Goal: Task Accomplishment & Management: Manage account settings

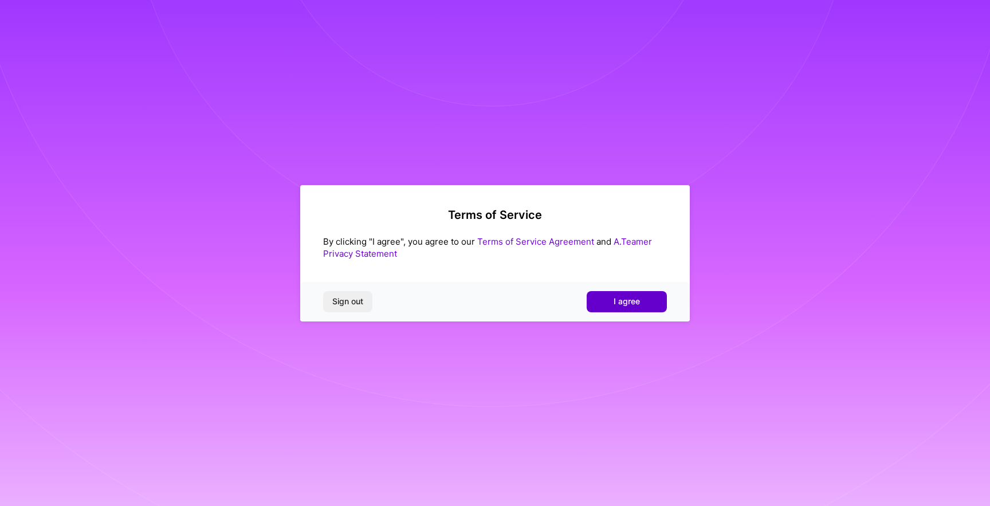
click at [619, 309] on button "I agree" at bounding box center [627, 301] width 80 height 21
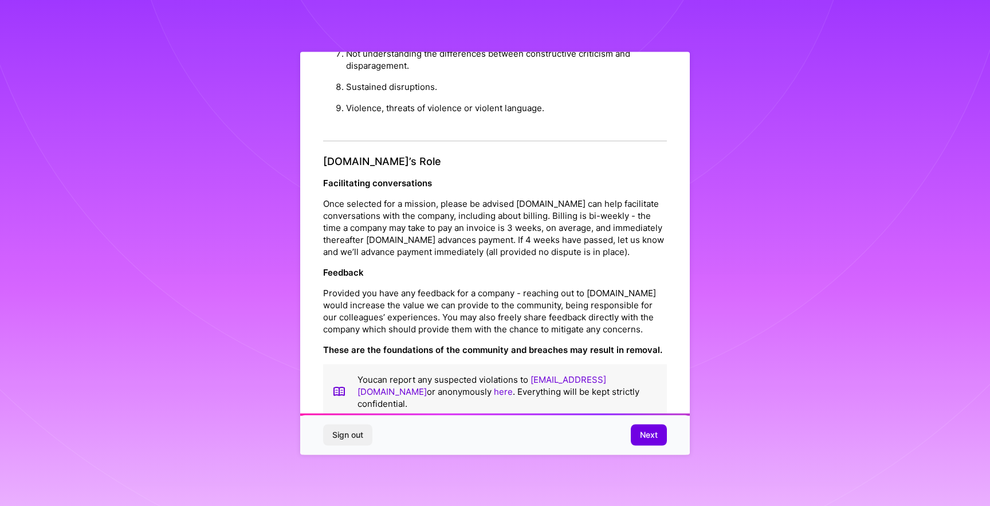
scroll to position [1173, 0]
click at [642, 438] on span "Next" at bounding box center [649, 434] width 18 height 11
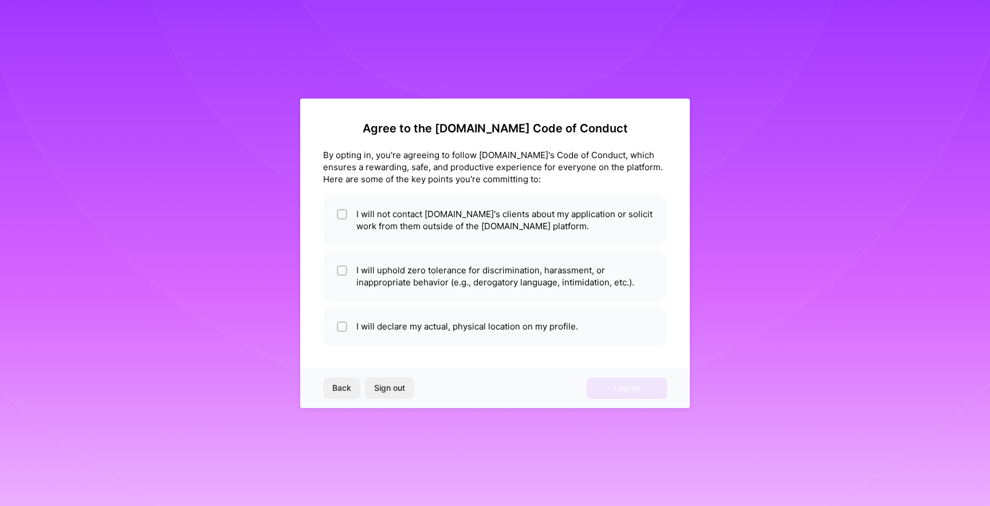
scroll to position [0, 0]
click at [485, 213] on li "I will not contact [DOMAIN_NAME]'s clients about my application or solicit work…" at bounding box center [495, 220] width 344 height 52
checkbox input "true"
click at [495, 270] on li "I will uphold zero tolerance for discrimination, harassment, or inappropriate b…" at bounding box center [495, 276] width 344 height 52
checkbox input "true"
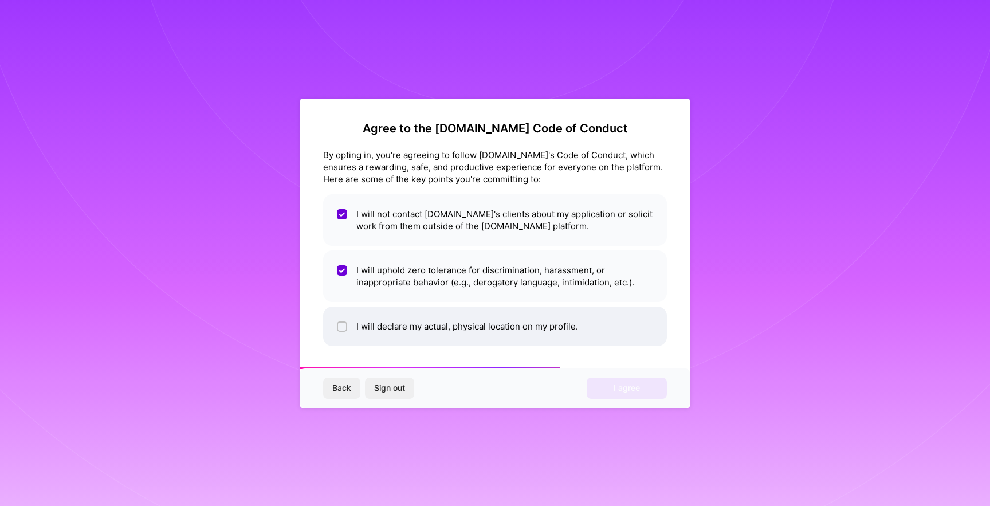
click at [489, 314] on li "I will declare my actual, physical location on my profile." at bounding box center [495, 326] width 344 height 40
checkbox input "true"
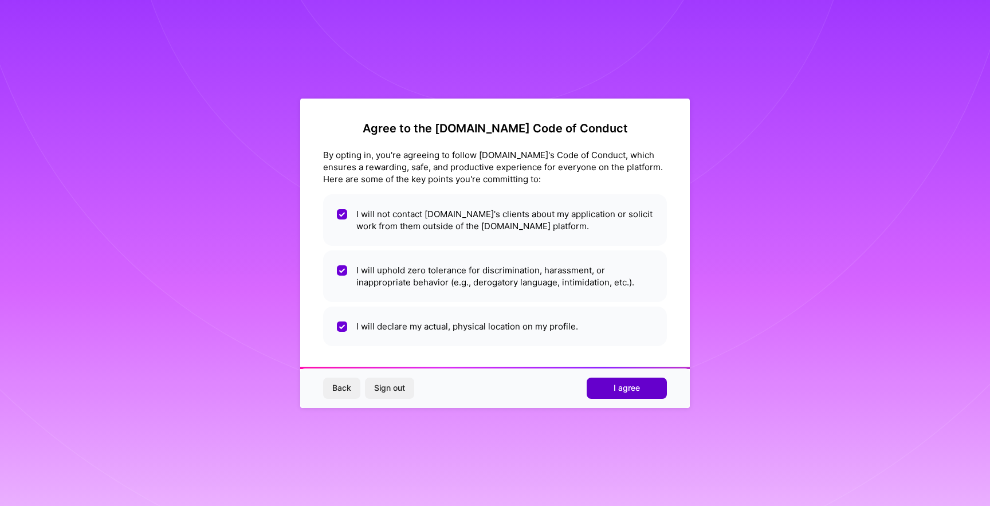
click at [620, 394] on button "I agree" at bounding box center [627, 387] width 80 height 21
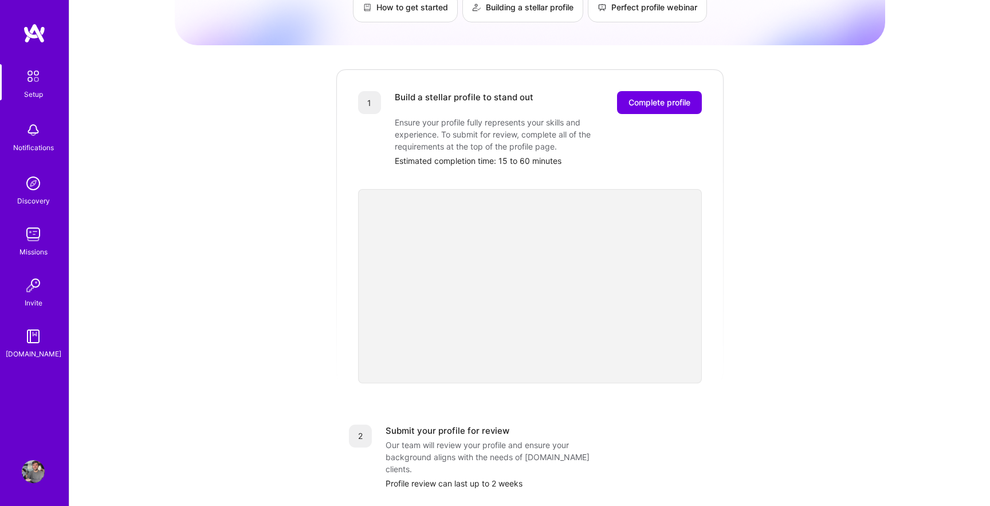
scroll to position [104, 0]
click at [651, 96] on button "Complete profile" at bounding box center [659, 101] width 85 height 23
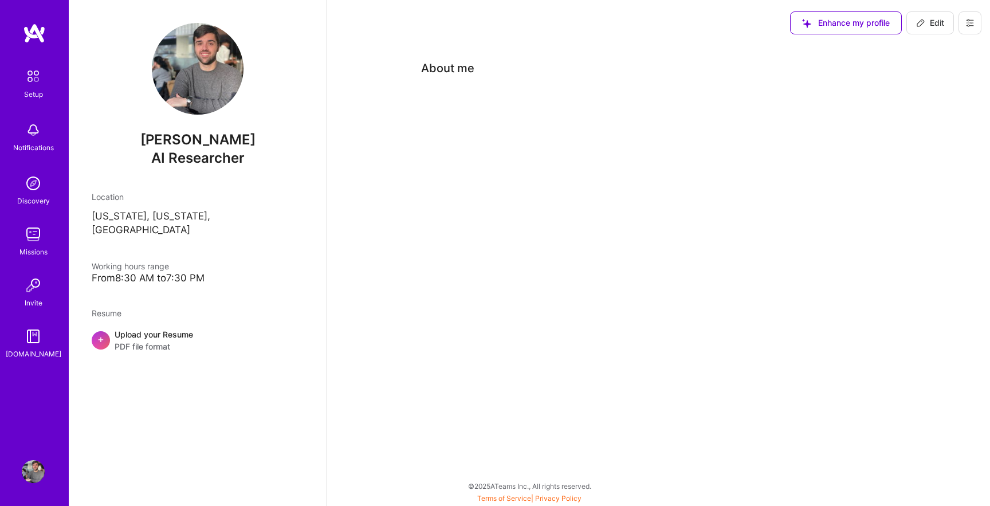
click at [450, 60] on div "About me" at bounding box center [447, 68] width 53 height 17
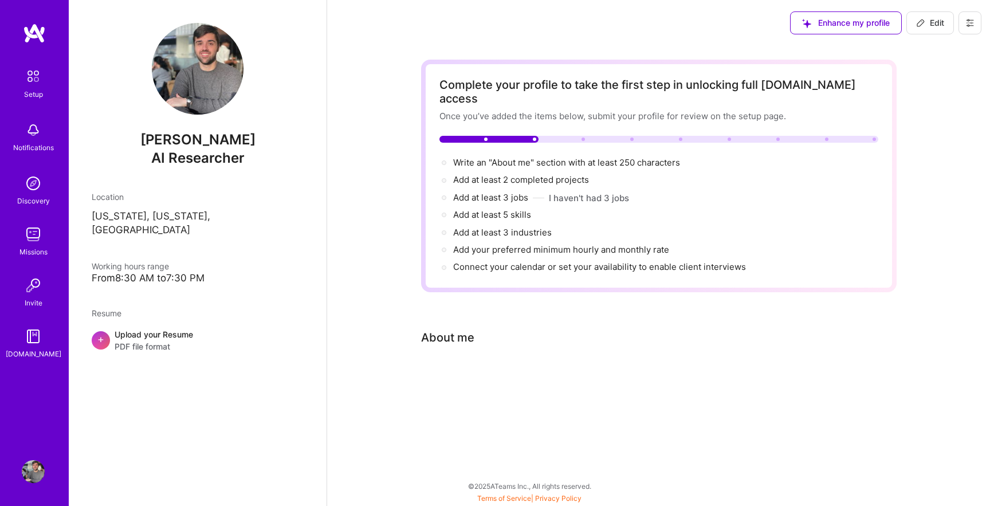
click at [921, 26] on icon at bounding box center [920, 22] width 9 height 9
select select "US"
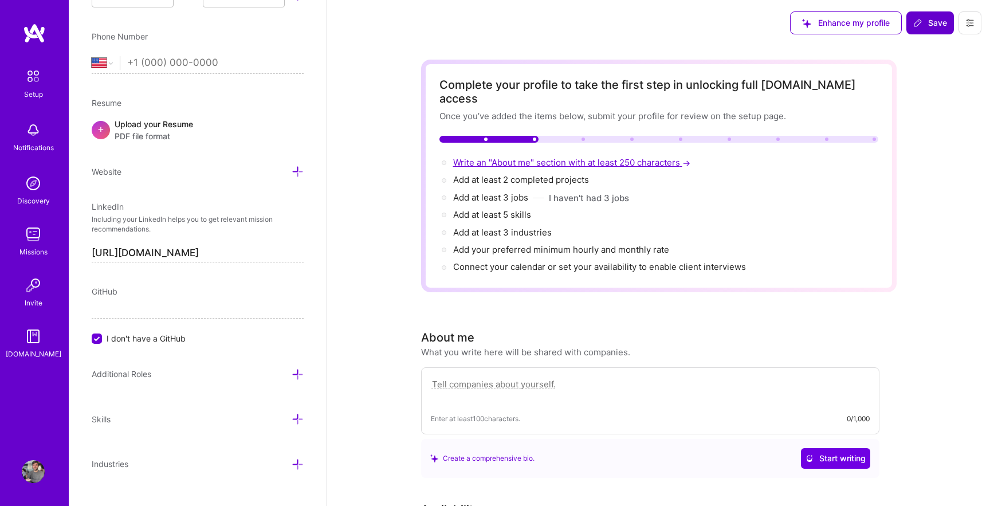
click at [576, 157] on span "Write an "About me" section with at least 250 characters →" at bounding box center [572, 162] width 239 height 11
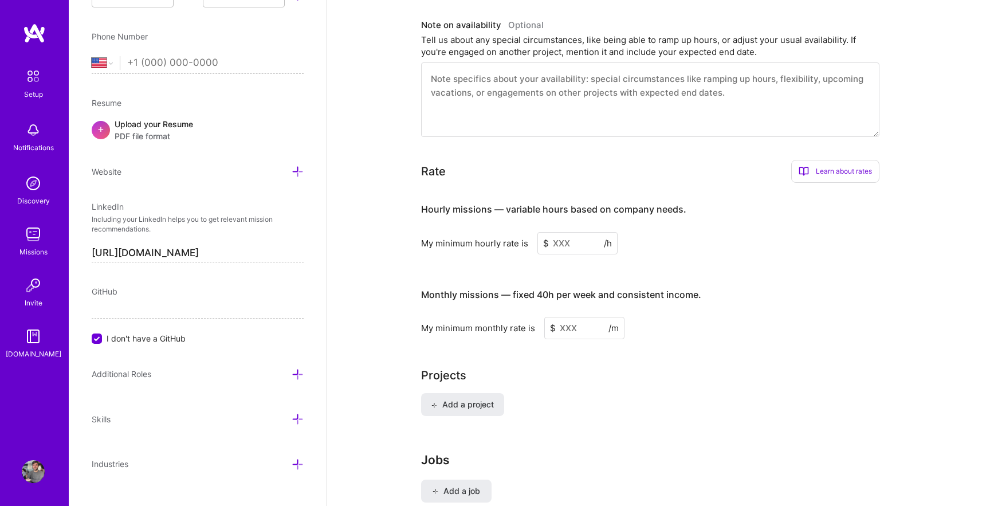
scroll to position [587, 0]
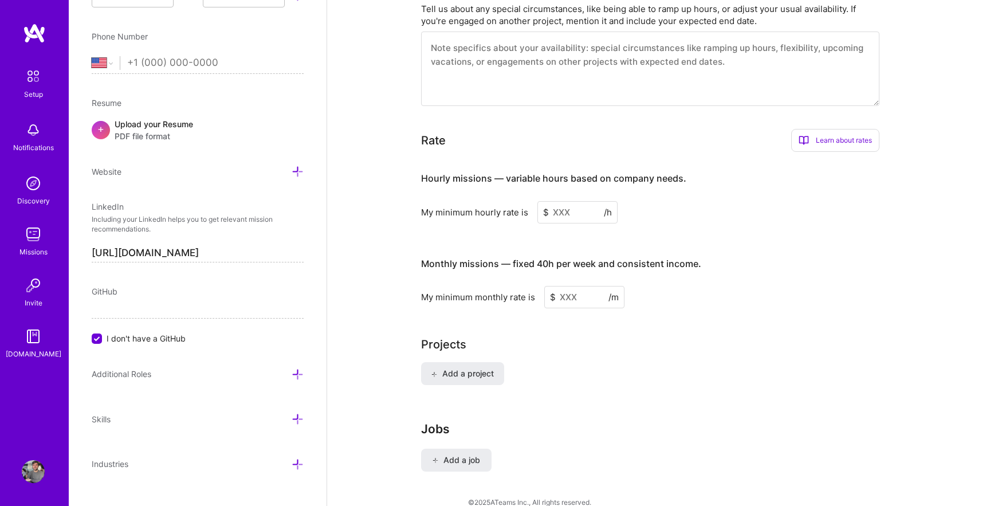
click at [570, 206] on input at bounding box center [577, 212] width 80 height 22
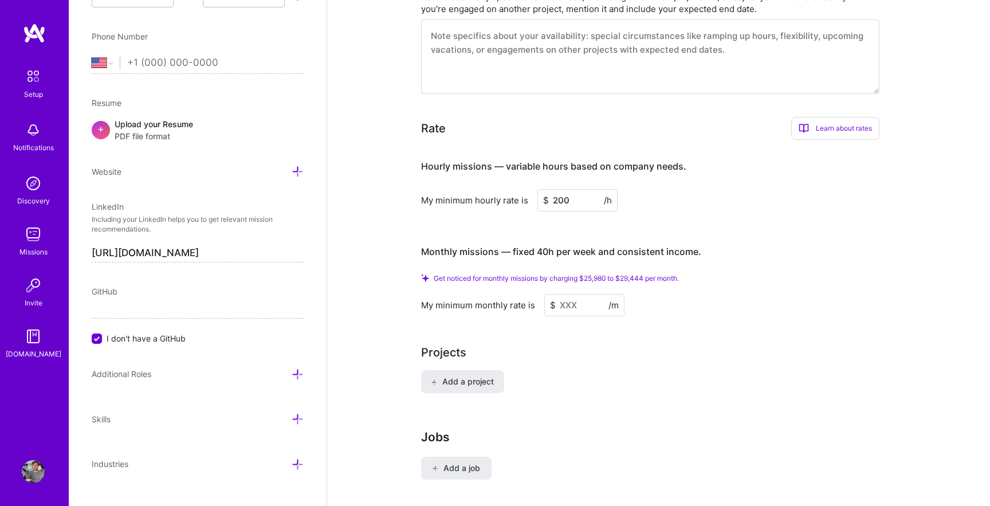
click at [560, 274] on span "Get noticed for monthly missions by charging $25,980 to $29,444 per month." at bounding box center [556, 278] width 245 height 9
click at [550, 249] on div "Monthly missions — fixed 40h per week and consistent income." at bounding box center [561, 252] width 280 height 36
click at [577, 295] on input at bounding box center [584, 305] width 80 height 22
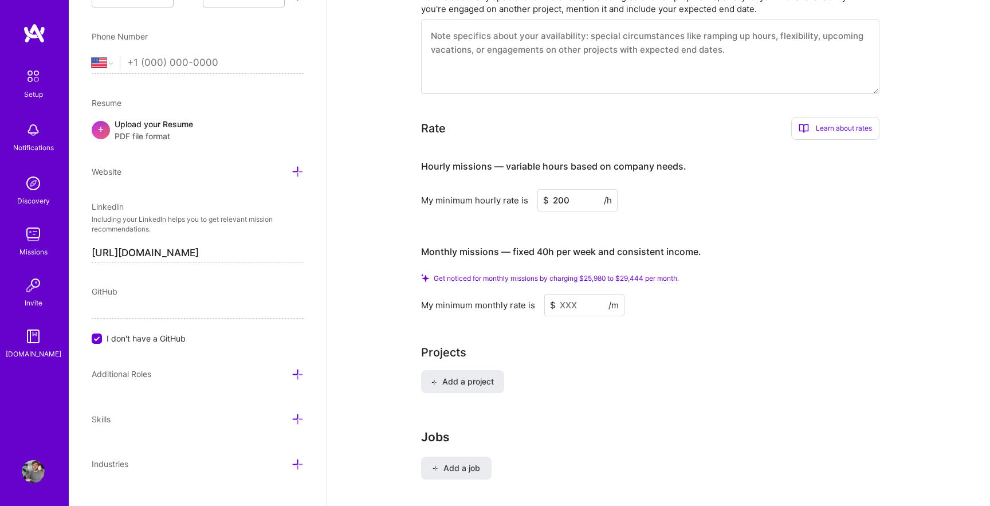
click at [565, 189] on input "200" at bounding box center [577, 200] width 80 height 22
type input "250"
click at [575, 294] on input at bounding box center [584, 305] width 80 height 22
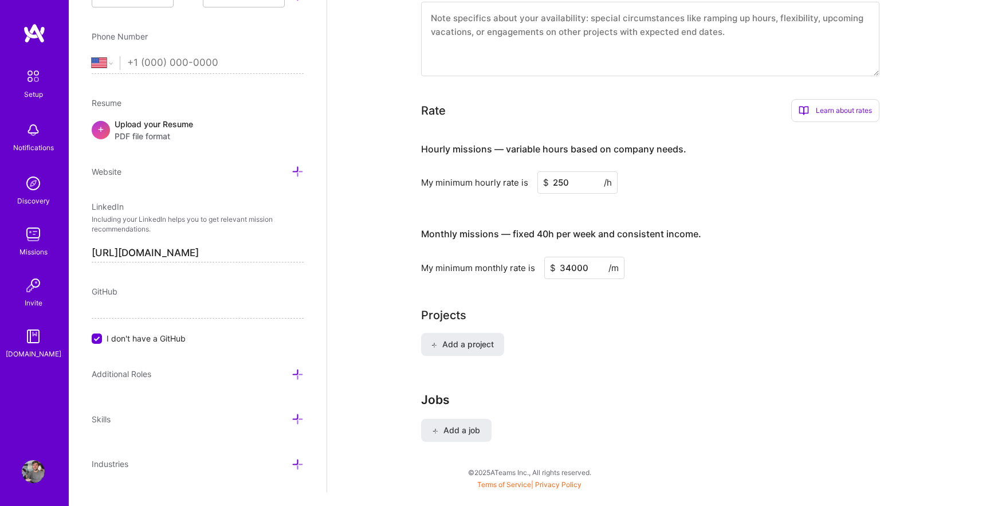
click at [614, 262] on input "34000" at bounding box center [584, 268] width 80 height 22
type input "34000"
click at [745, 157] on div "Hourly missions — variable hours based on company needs. My minimum hourly rate…" at bounding box center [650, 162] width 458 height 62
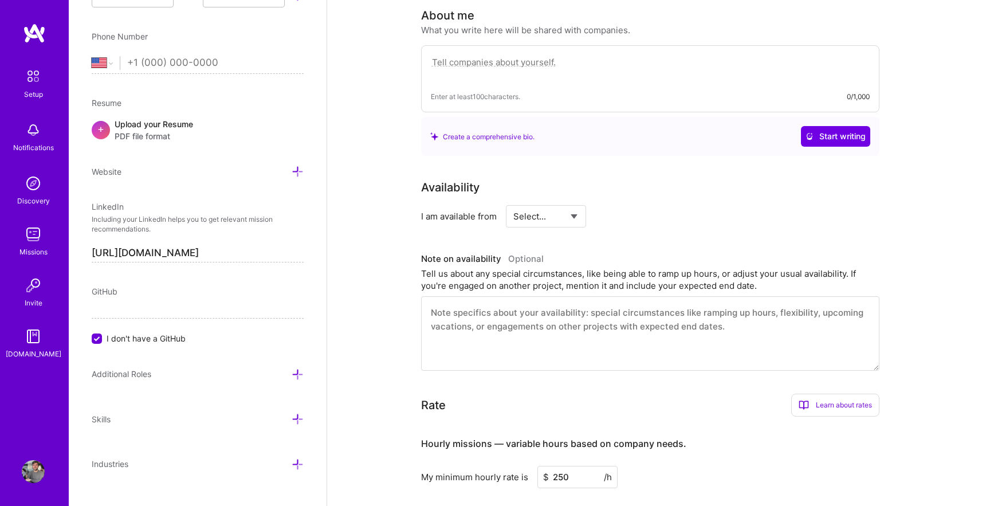
scroll to position [309, 0]
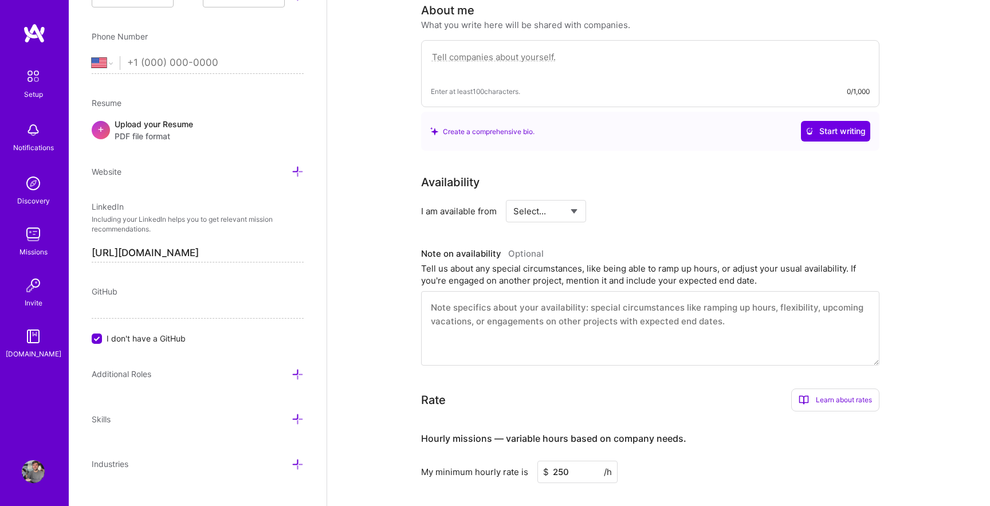
click at [825, 388] on div "Learn about rates" at bounding box center [835, 399] width 88 height 23
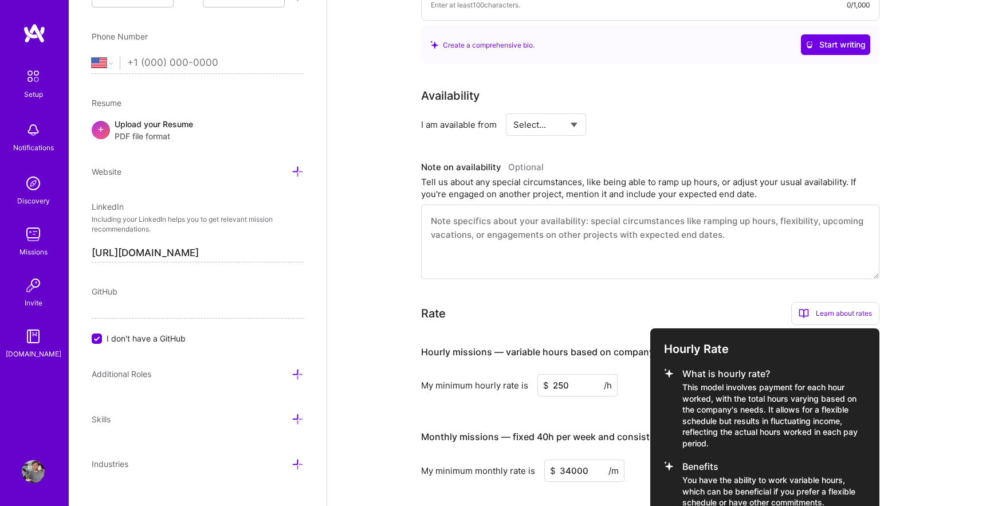
scroll to position [410, 0]
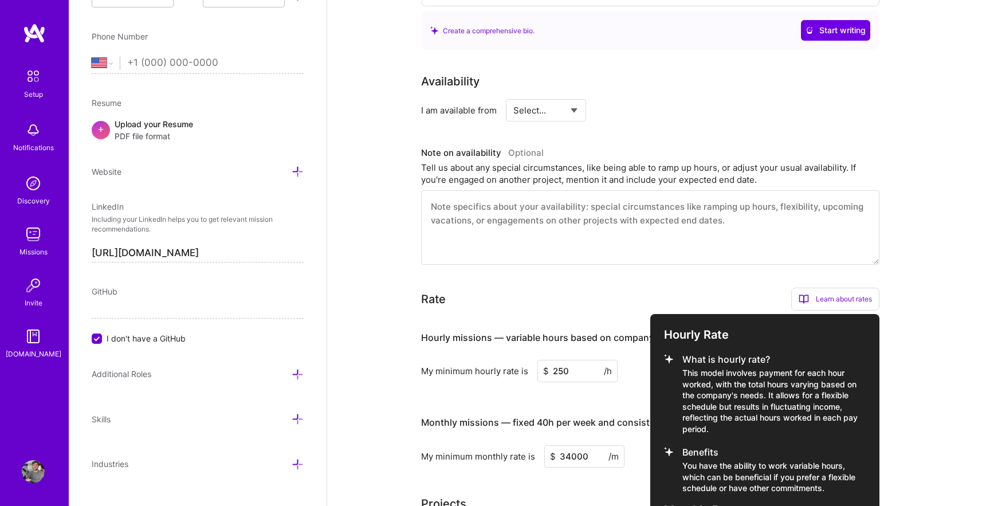
click at [758, 367] on p "This model involves payment for each hour worked, with the total hours varying …" at bounding box center [773, 401] width 183 height 68
click at [758, 360] on div "My minimum hourly rate is $ 250 /h" at bounding box center [650, 371] width 458 height 22
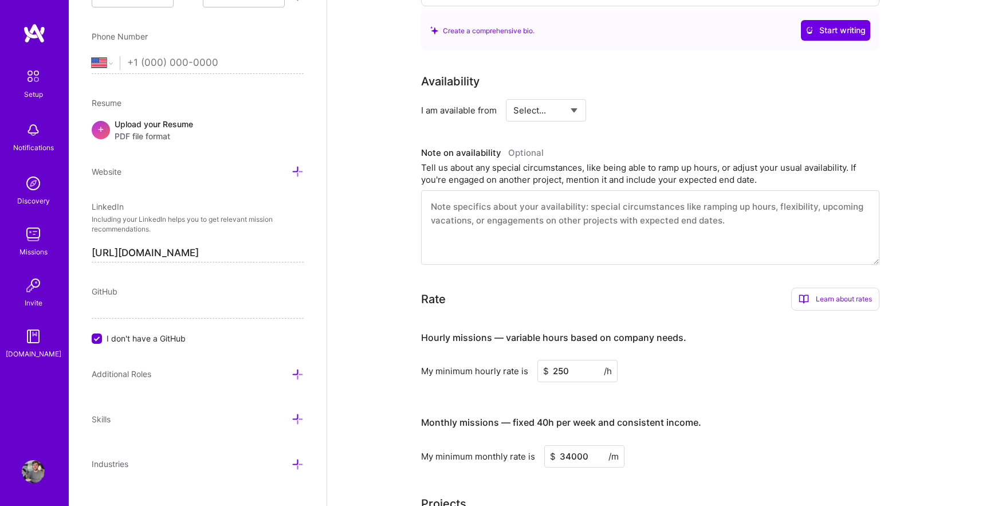
click at [819, 298] on div "Rate Learn about rates Hourly Rate What is hourly rate? This model involves pay…" at bounding box center [650, 377] width 458 height 179
click at [823, 288] on div "Learn about rates" at bounding box center [835, 299] width 88 height 23
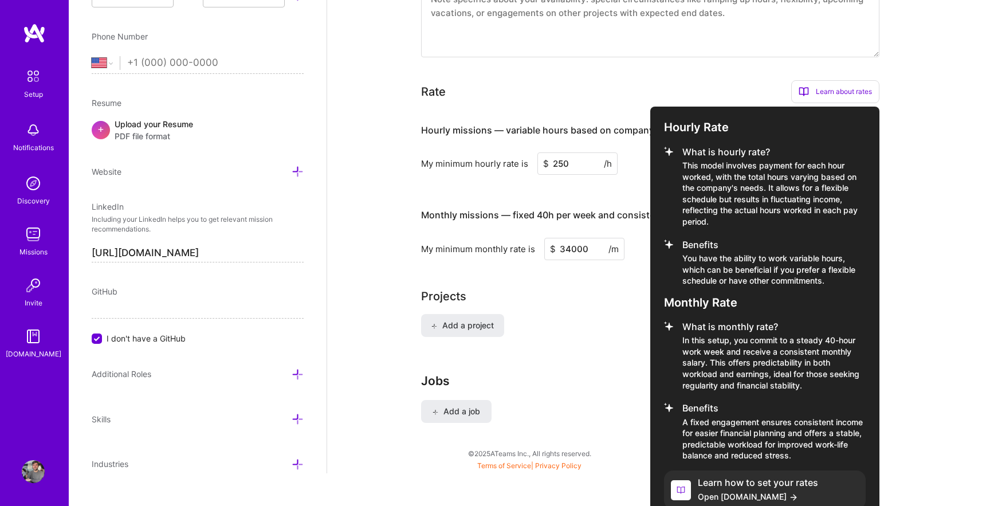
scroll to position [624, 0]
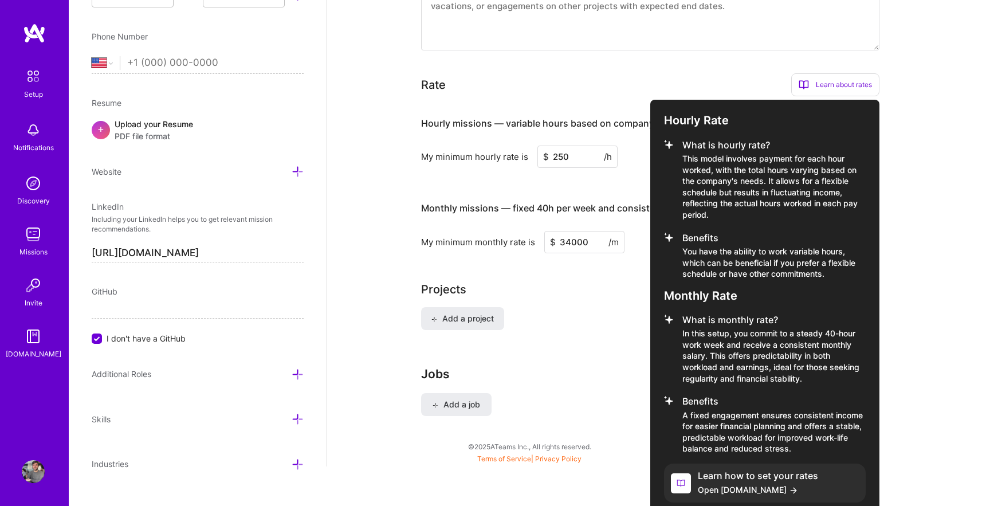
click at [734, 470] on h4 "Learn how to set your rates" at bounding box center [758, 475] width 120 height 11
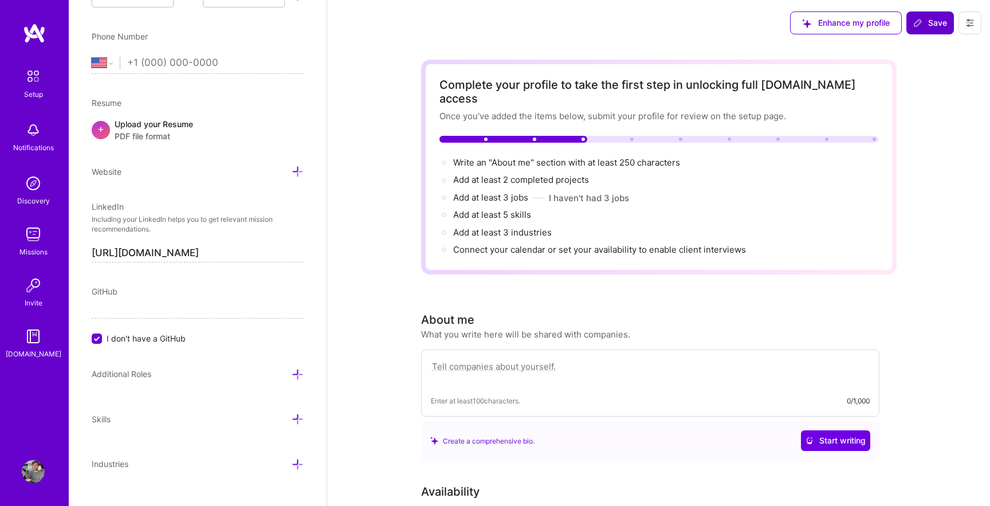
scroll to position [418, 0]
click at [296, 165] on icon at bounding box center [298, 170] width 12 height 12
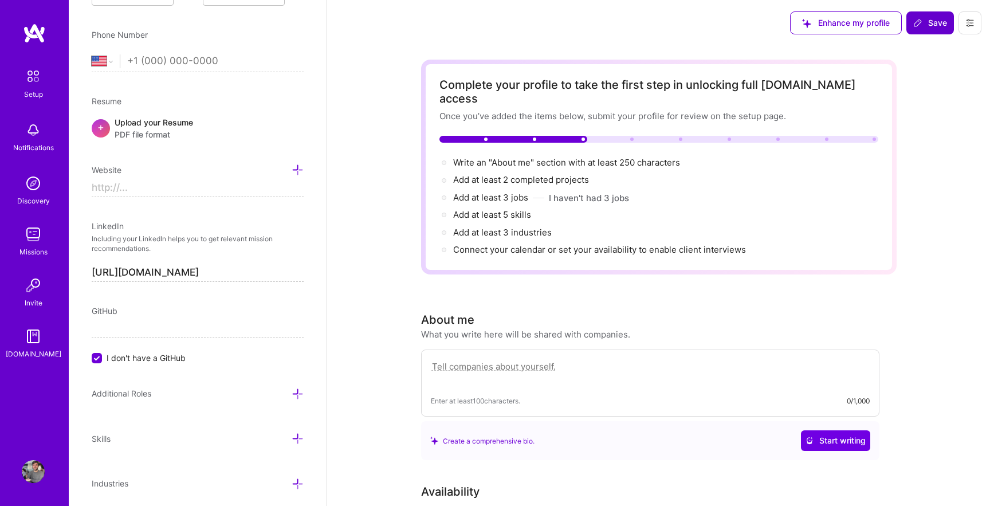
click at [225, 187] on input at bounding box center [198, 188] width 212 height 18
click at [163, 182] on input "https://" at bounding box center [198, 188] width 212 height 18
paste input "[DOMAIN_NAME][URL]"
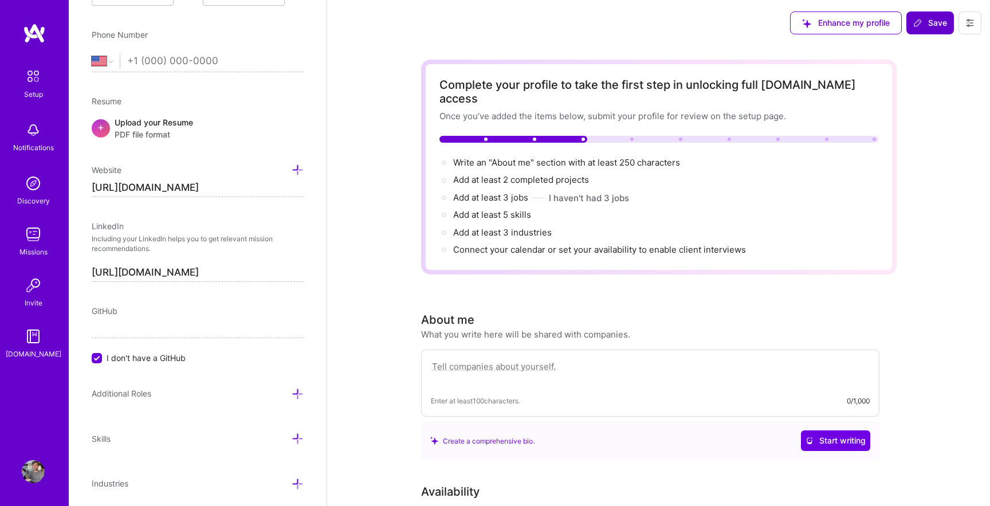
type input "[URL][DOMAIN_NAME]"
click at [153, 318] on div "GitHub I don't have a GitHub" at bounding box center [198, 334] width 212 height 59
click at [143, 352] on span "I don't have a GitHub" at bounding box center [146, 358] width 79 height 12
click at [103, 353] on input "I don't have a GitHub" at bounding box center [98, 358] width 10 height 10
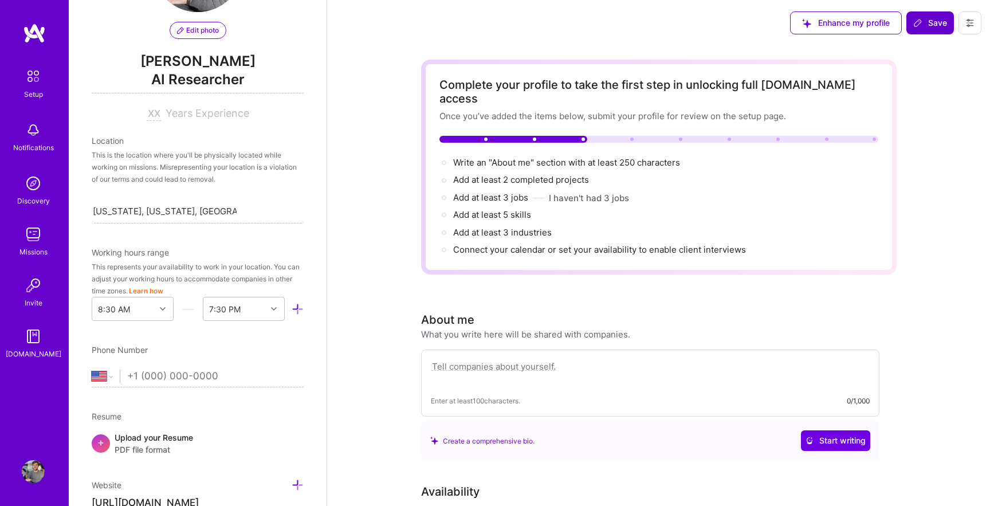
scroll to position [69, 0]
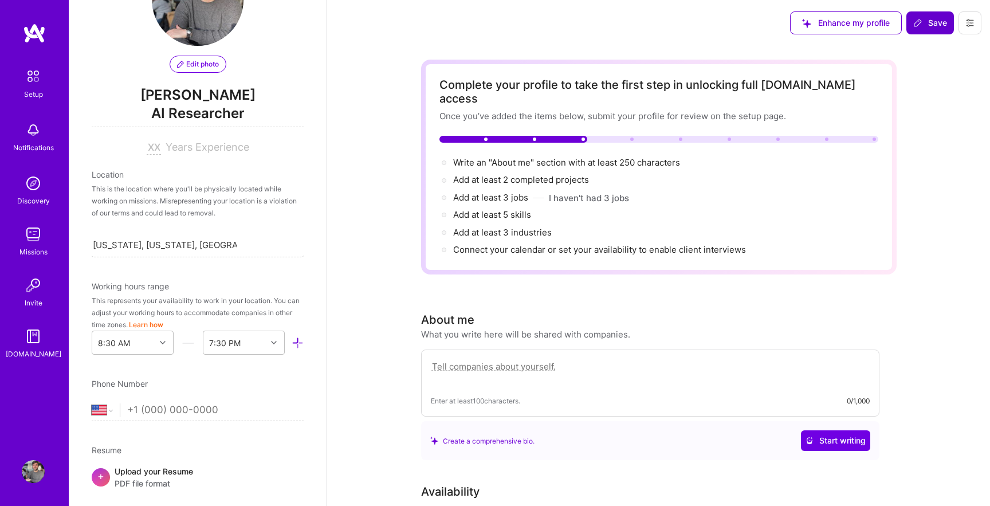
type input "[URL][DOMAIN_NAME]"
click at [197, 402] on input "tel" at bounding box center [215, 409] width 176 height 33
type input "[PHONE_NUMBER]"
click at [182, 314] on div "This represents your availability to work in your location. You can adjust your…" at bounding box center [198, 312] width 212 height 36
click at [152, 145] on input at bounding box center [154, 148] width 14 height 14
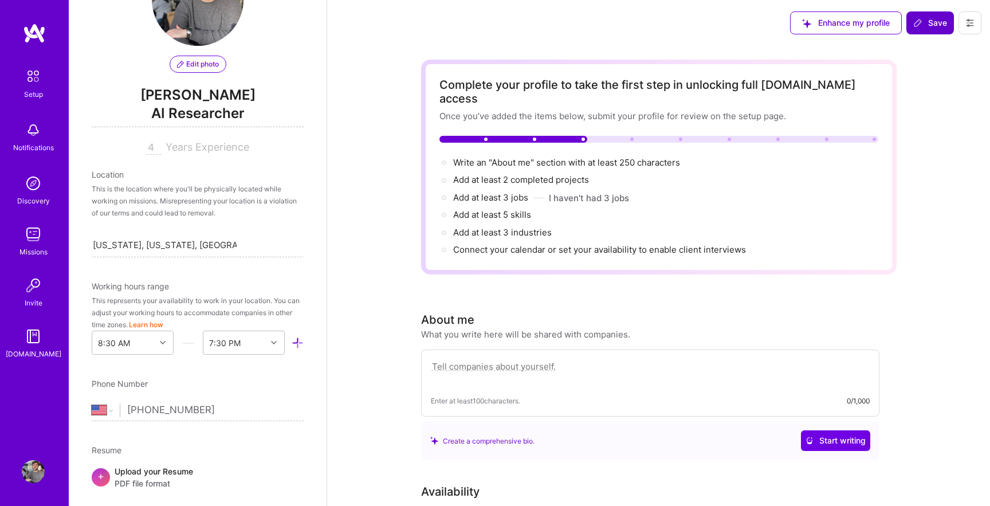
type input "4"
click at [316, 177] on div "Edit photo [PERSON_NAME] AI Researcher 4 Years Experience Location This is the …" at bounding box center [198, 253] width 258 height 506
click at [199, 186] on div "This is the location where you'll be physically located while working on missio…" at bounding box center [198, 201] width 212 height 36
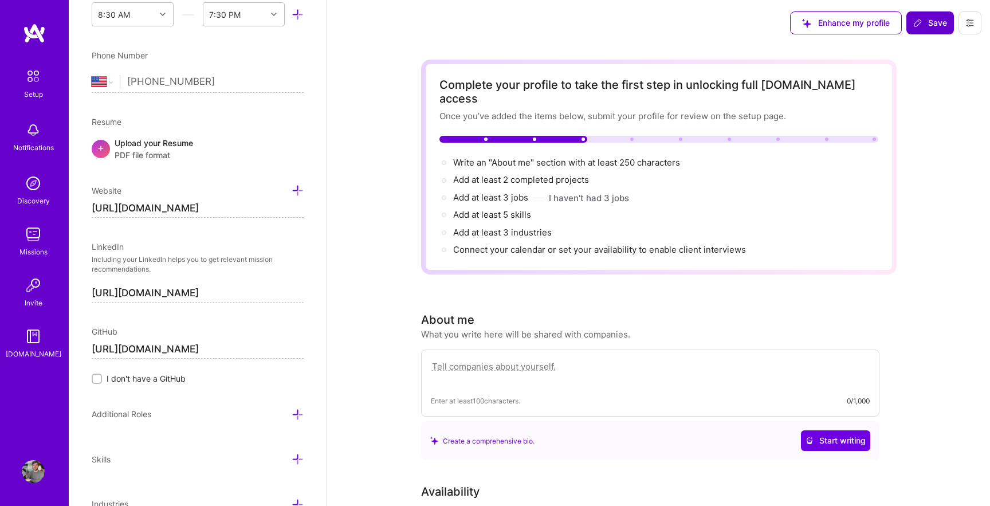
scroll to position [455, 0]
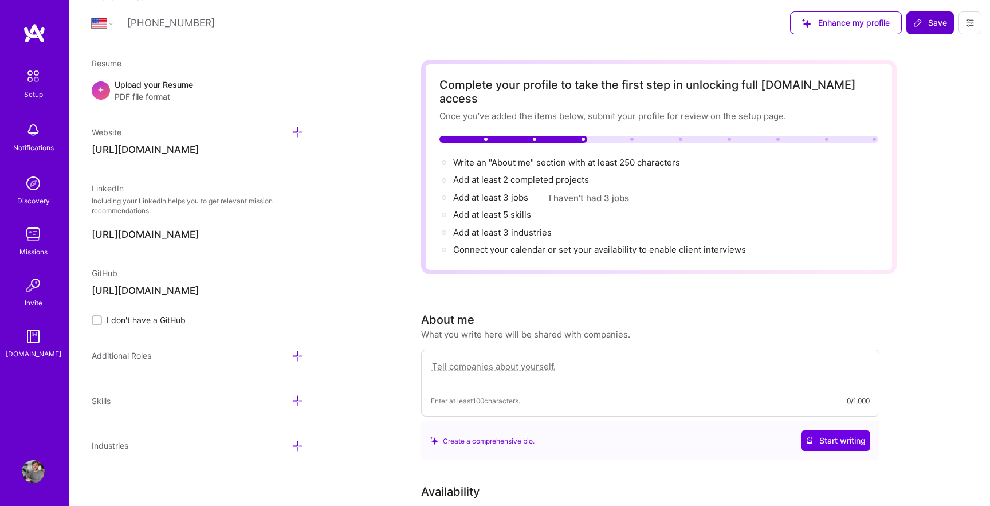
click at [133, 82] on div "Upload your Resume PDF file format" at bounding box center [154, 90] width 78 height 24
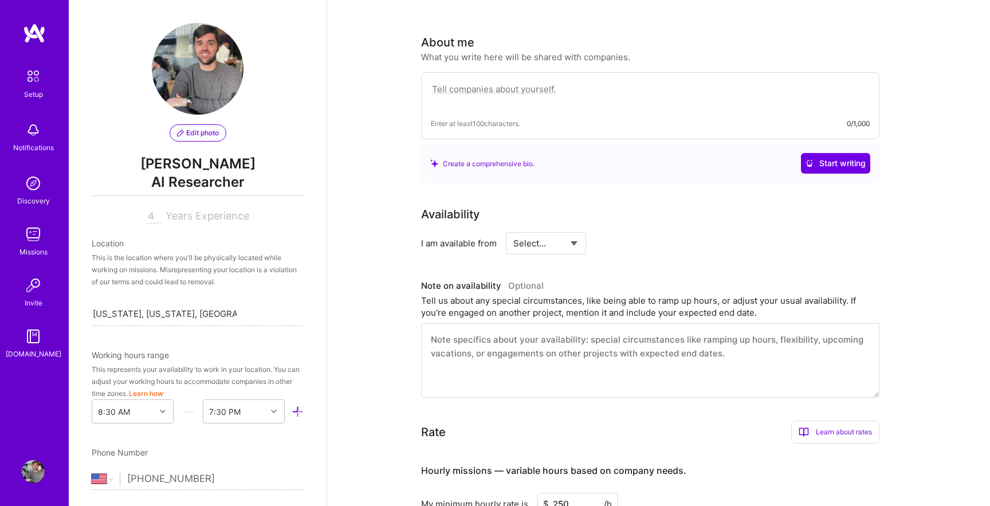
scroll to position [0, 0]
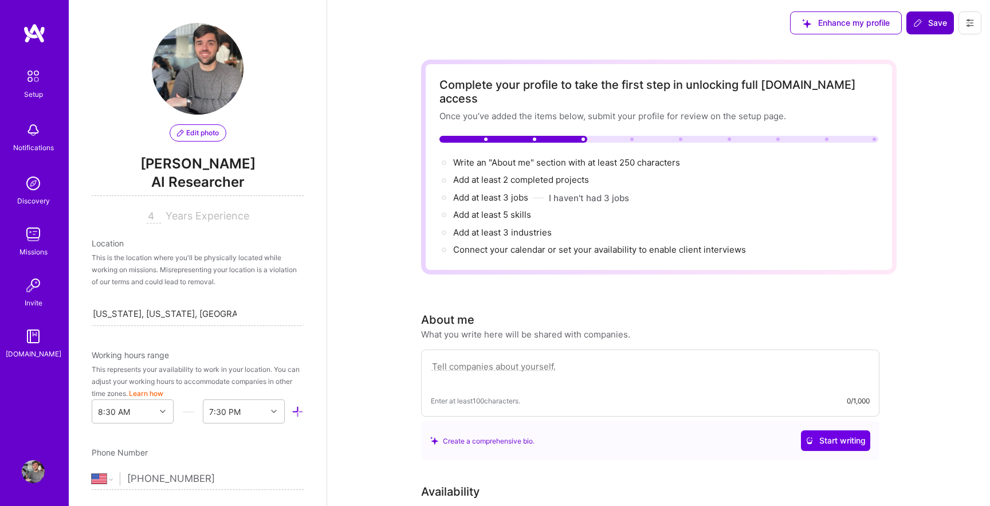
click at [516, 361] on textarea at bounding box center [650, 372] width 439 height 26
click at [588, 363] on textarea at bounding box center [650, 372] width 439 height 26
paste textarea "I am currently a Machine Learning Engineer at Meta working on applied machine l…"
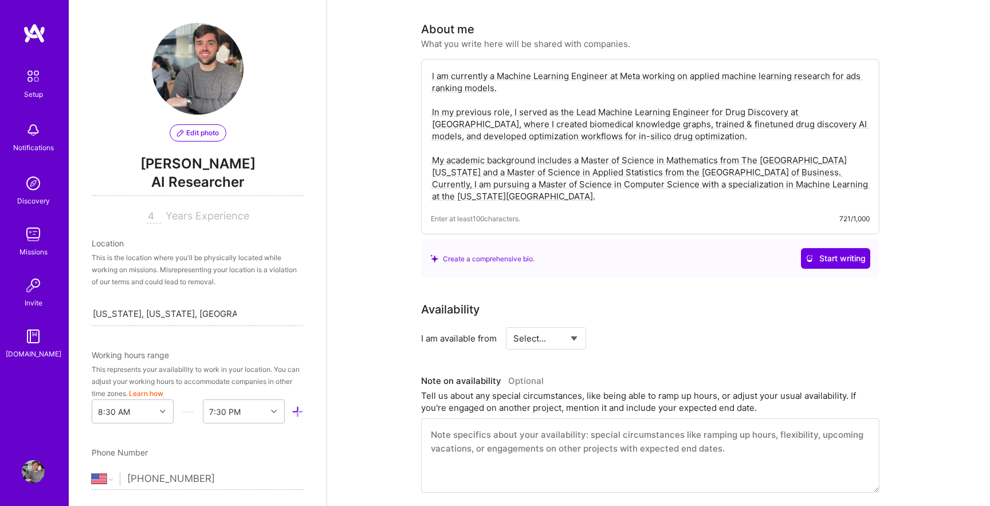
scroll to position [317, 0]
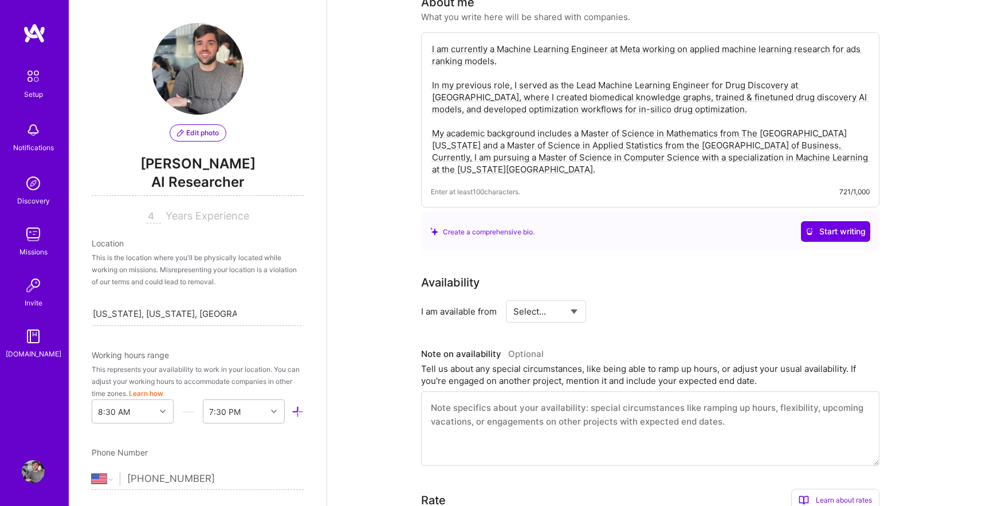
type textarea "I am currently a Machine Learning Engineer at Meta working on applied machine l…"
click at [569, 313] on div "Availability I am available from Select... Right Now Future Date Not Available …" at bounding box center [658, 370] width 475 height 192
click at [569, 303] on select "Select... Right Now Future Date Not Available" at bounding box center [546, 311] width 66 height 29
select select "Right Now"
click at [513, 297] on select "Select... Right Now Future Date Not Available" at bounding box center [546, 311] width 66 height 29
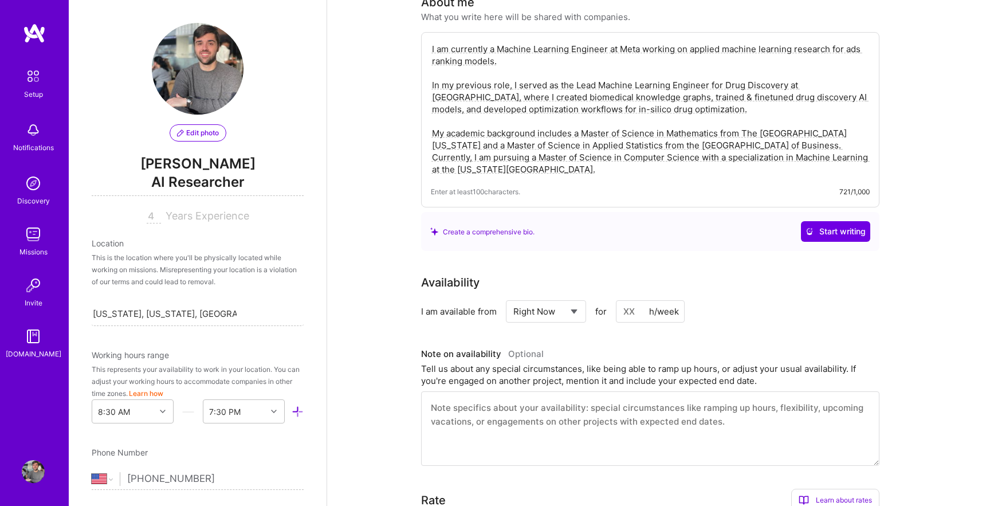
click at [644, 302] on input at bounding box center [650, 311] width 69 height 22
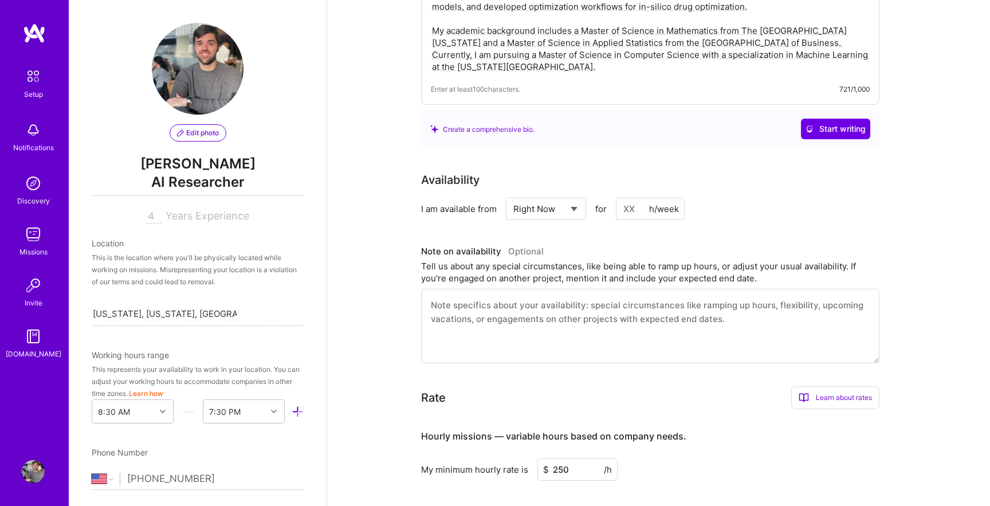
scroll to position [421, 0]
type input "10"
click at [635, 266] on div "Tell us about any special circumstances, like being able to ramp up hours, or a…" at bounding box center [650, 271] width 458 height 24
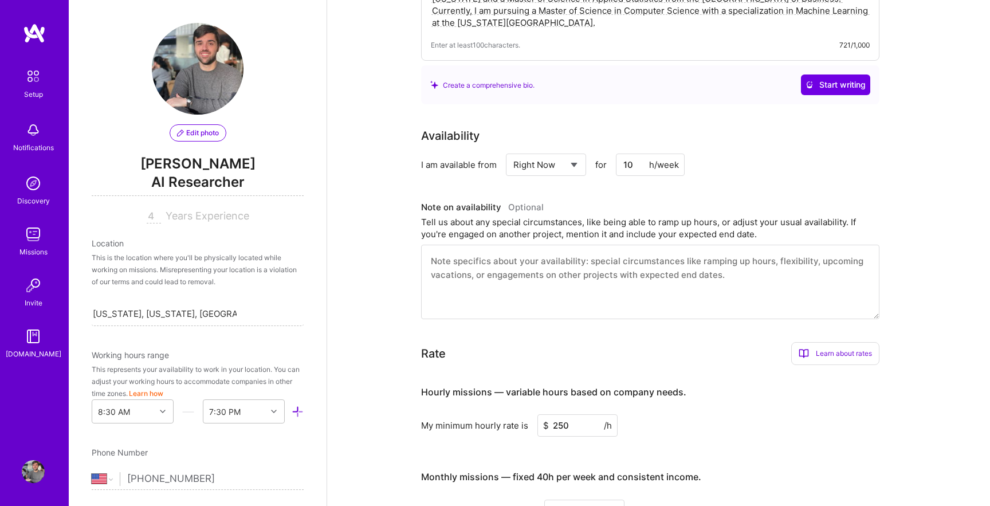
click at [635, 266] on textarea at bounding box center [650, 282] width 458 height 74
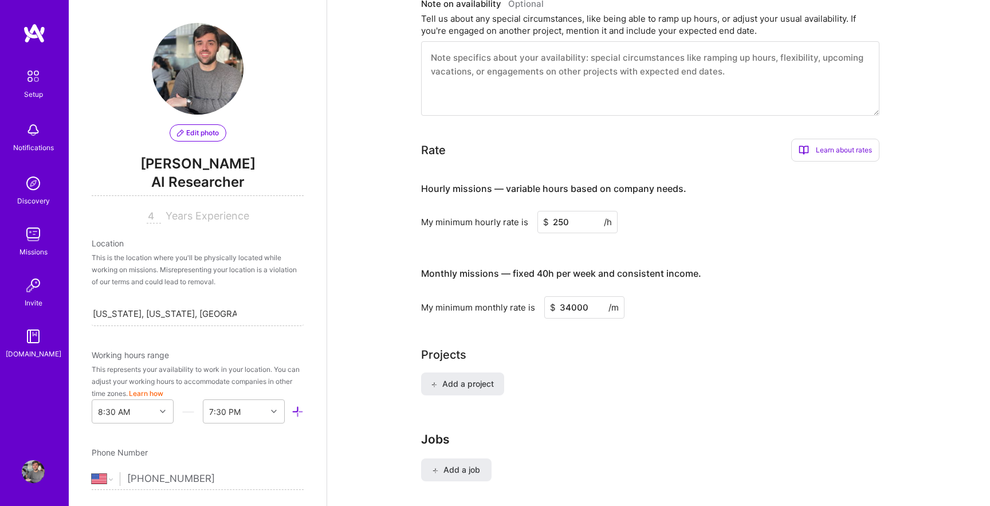
scroll to position [730, 0]
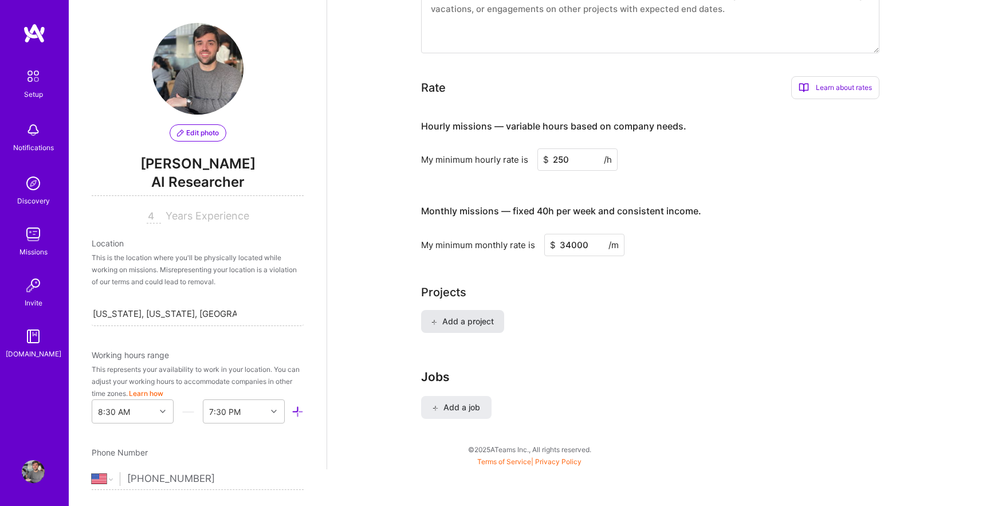
click at [477, 316] on span "Add a project" at bounding box center [462, 321] width 62 height 11
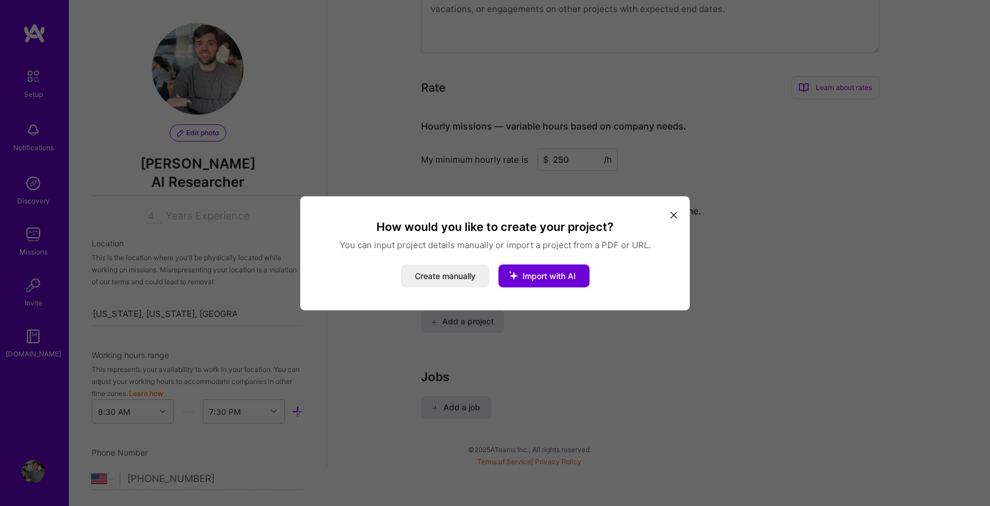
click at [670, 215] on icon "modal" at bounding box center [673, 215] width 7 height 7
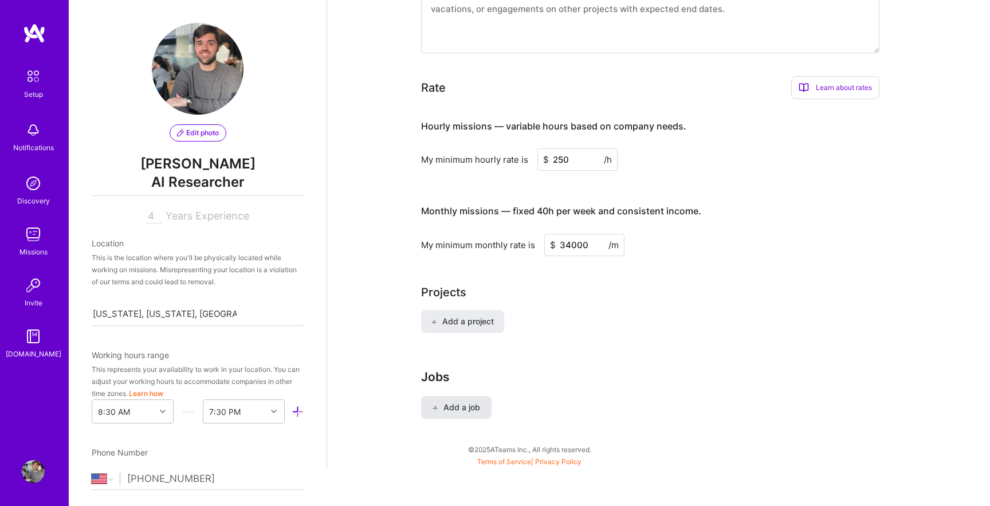
click at [470, 396] on button "Add a job" at bounding box center [456, 407] width 70 height 23
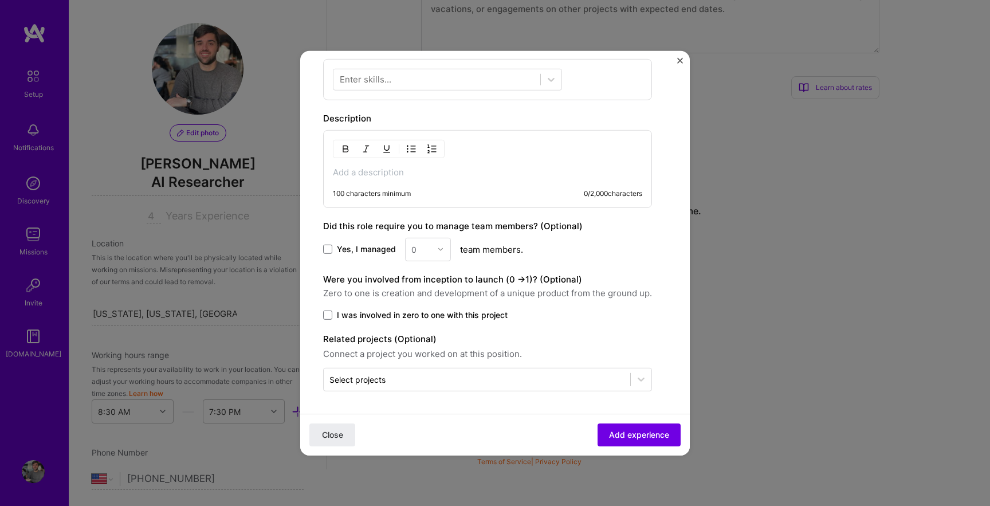
scroll to position [0, 0]
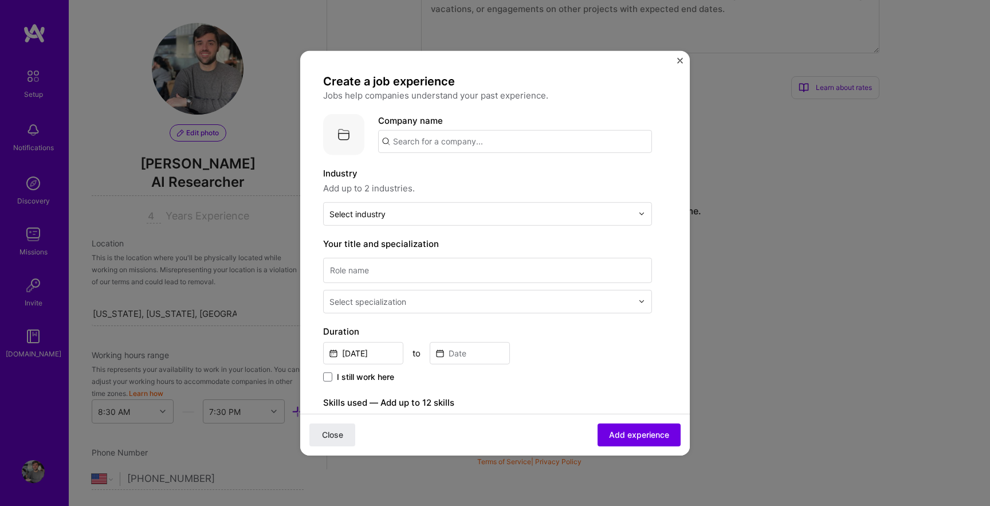
click at [676, 61] on div "Create a job experience Jobs help companies understand your past experience. Co…" at bounding box center [494, 252] width 389 height 404
click at [679, 57] on img "Close" at bounding box center [680, 60] width 6 height 6
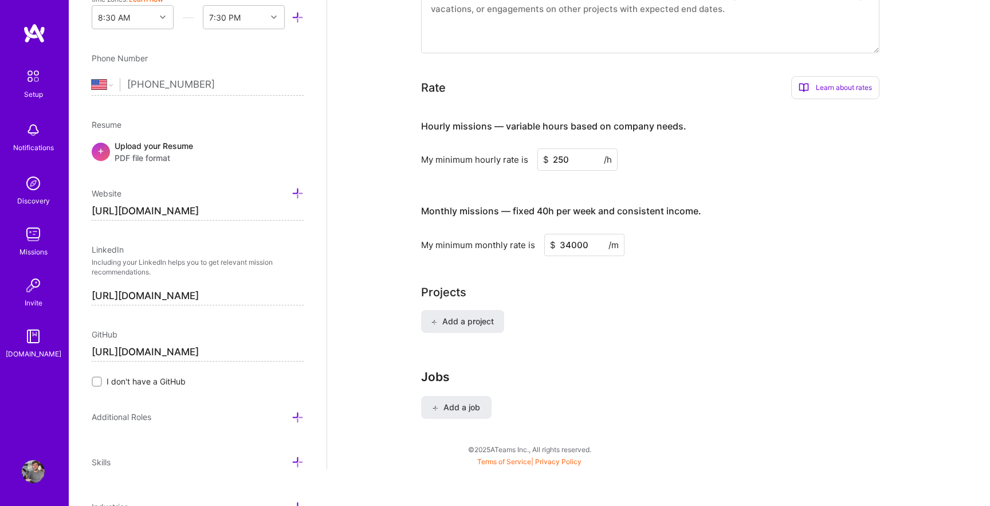
scroll to position [455, 0]
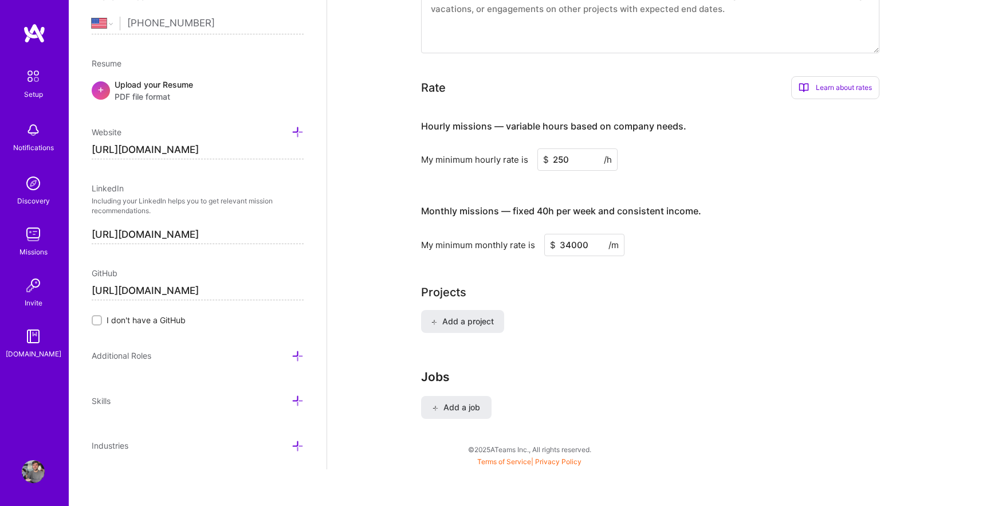
click at [300, 406] on div "Skills" at bounding box center [198, 405] width 212 height 22
click at [300, 403] on icon at bounding box center [298, 401] width 12 height 12
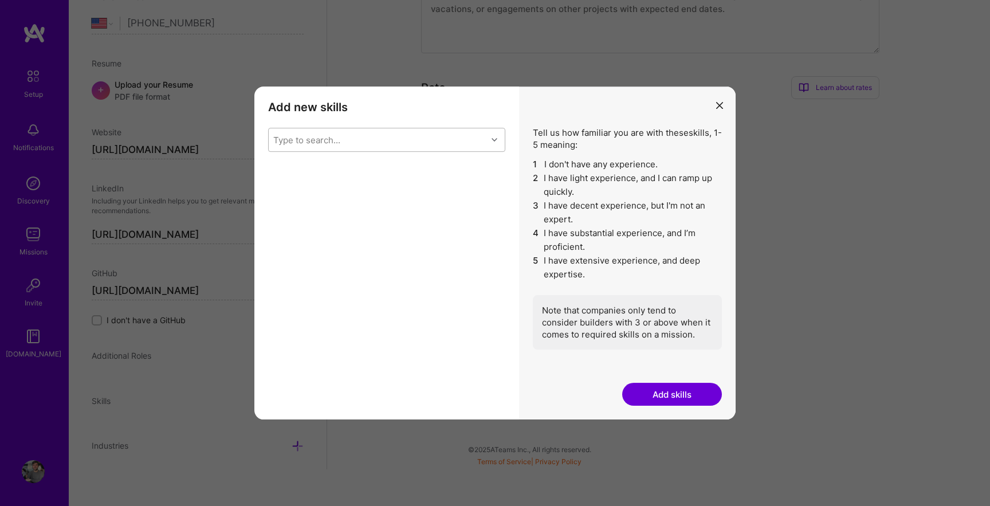
click at [423, 141] on div "Type to search..." at bounding box center [378, 139] width 218 height 23
type input "L"
type input "cha"
click at [348, 190] on div "LangChain" at bounding box center [386, 190] width 223 height 12
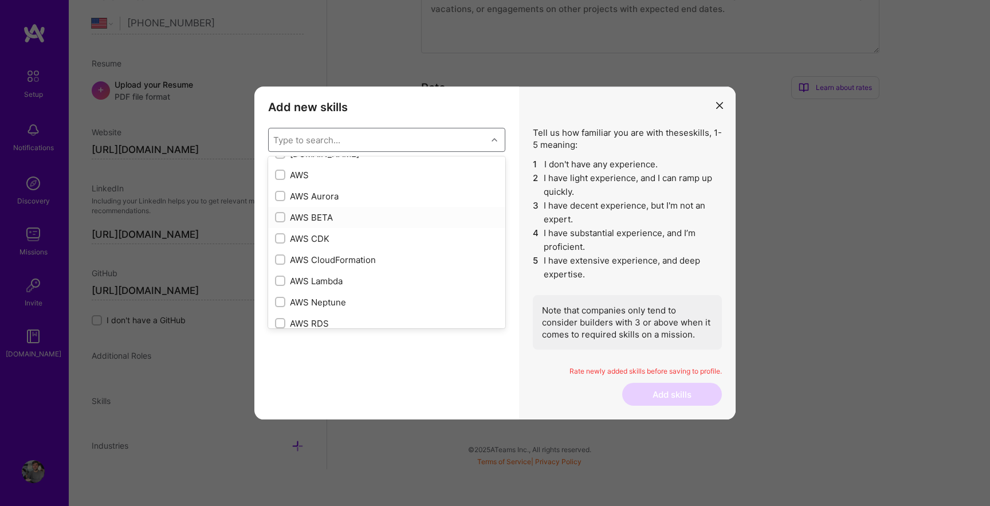
scroll to position [157, 0]
click at [335, 176] on div "AWS" at bounding box center [386, 182] width 223 height 12
checkbox input "true"
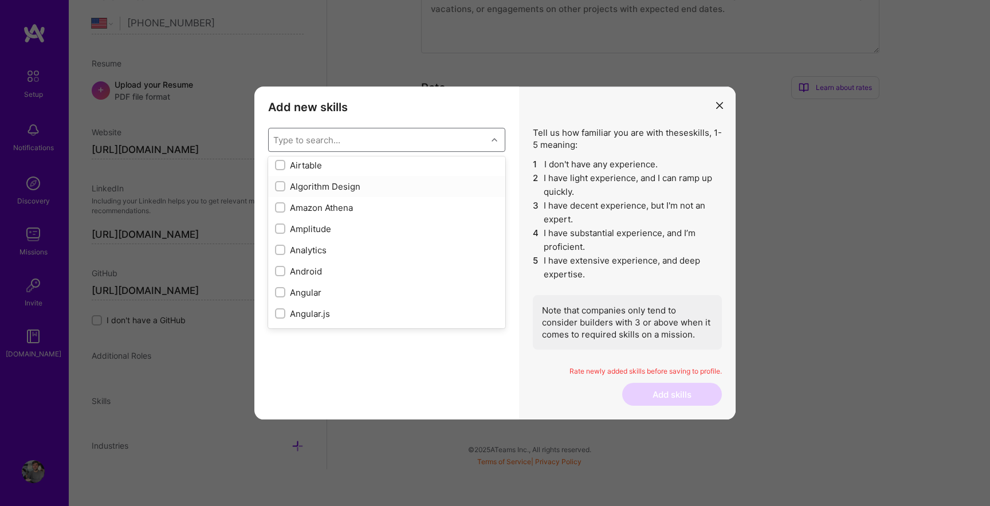
click at [351, 185] on div "Algorithm Design" at bounding box center [386, 186] width 223 height 12
checkbox input "true"
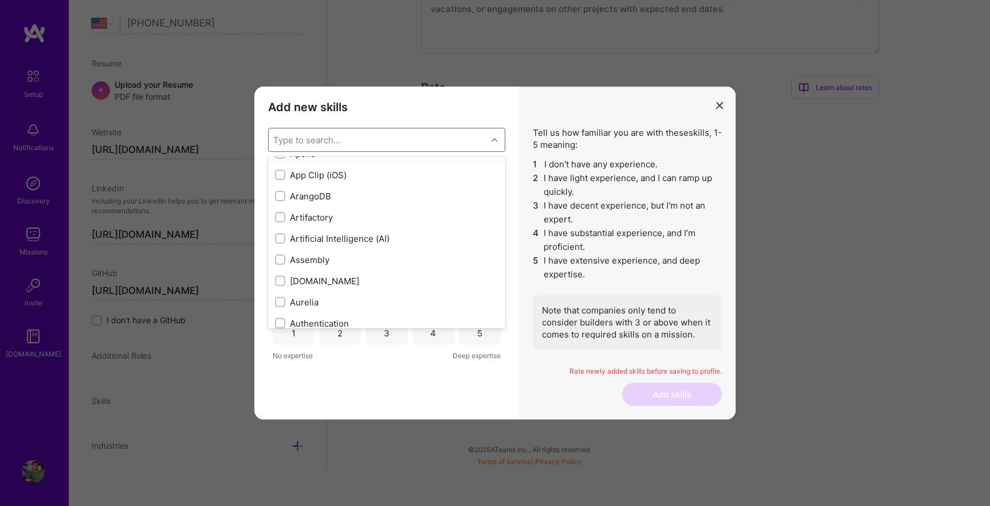
scroll to position [737, 0]
click at [351, 237] on div "Artificial Intelligence (AI)" at bounding box center [386, 237] width 223 height 12
checkbox input "true"
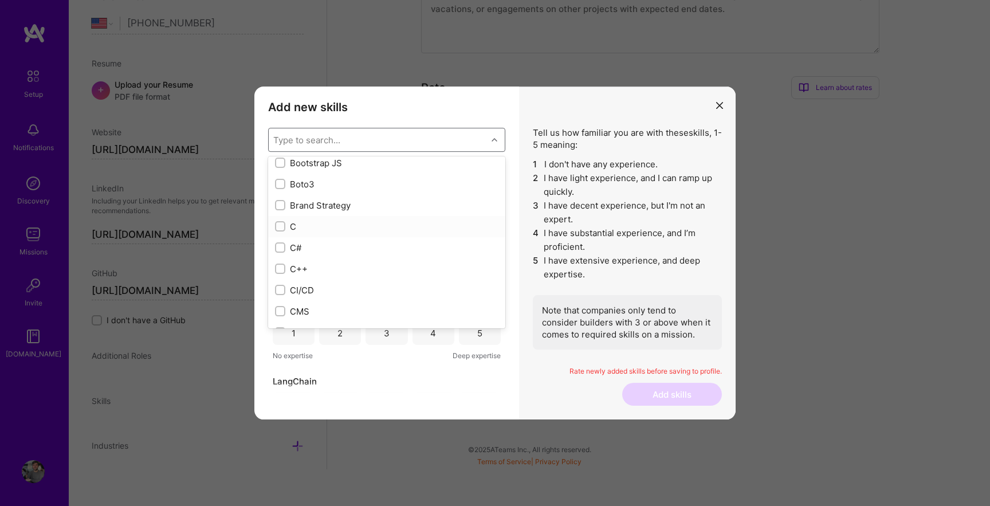
click at [336, 223] on div "C" at bounding box center [386, 227] width 223 height 12
checkbox input "true"
click at [334, 276] on div "C++" at bounding box center [386, 268] width 237 height 21
checkbox input "true"
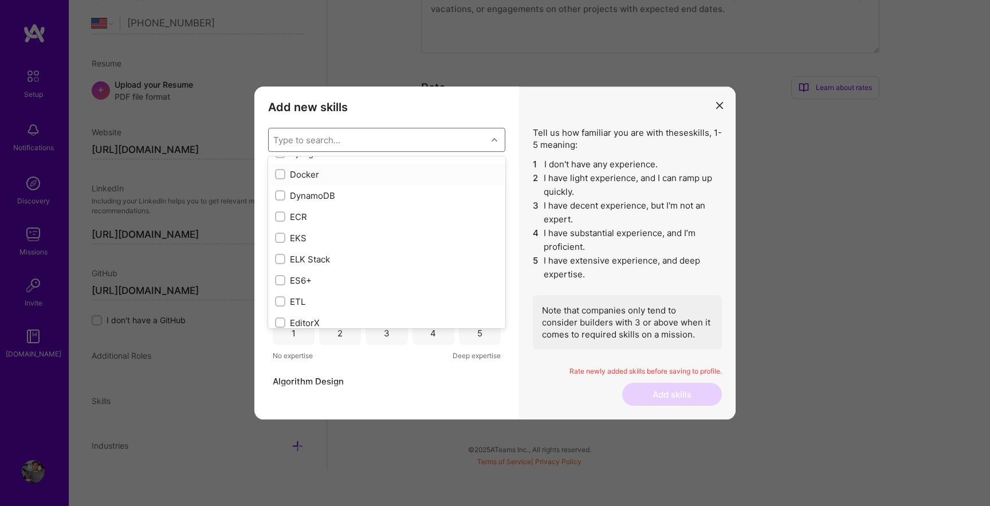
click at [320, 173] on div "Docker" at bounding box center [386, 174] width 223 height 12
checkbox input "true"
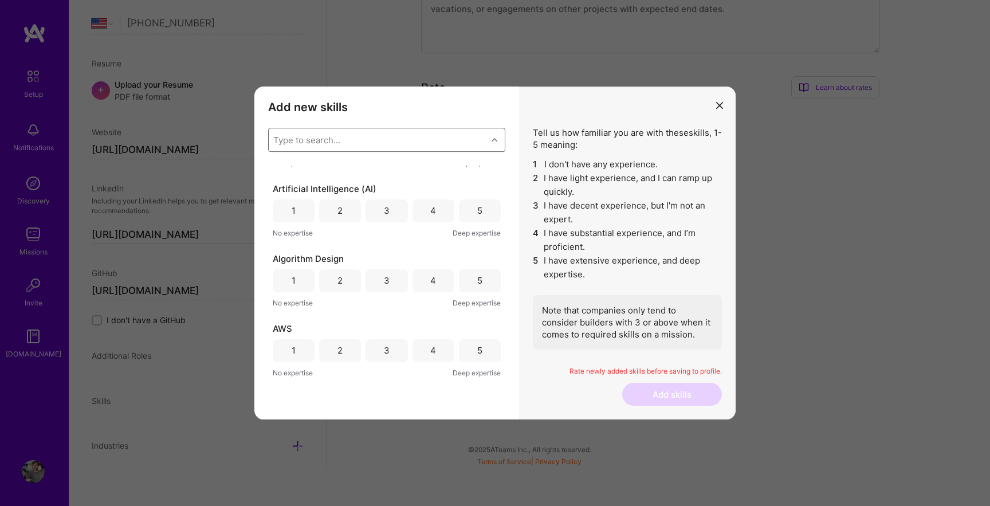
scroll to position [211, 0]
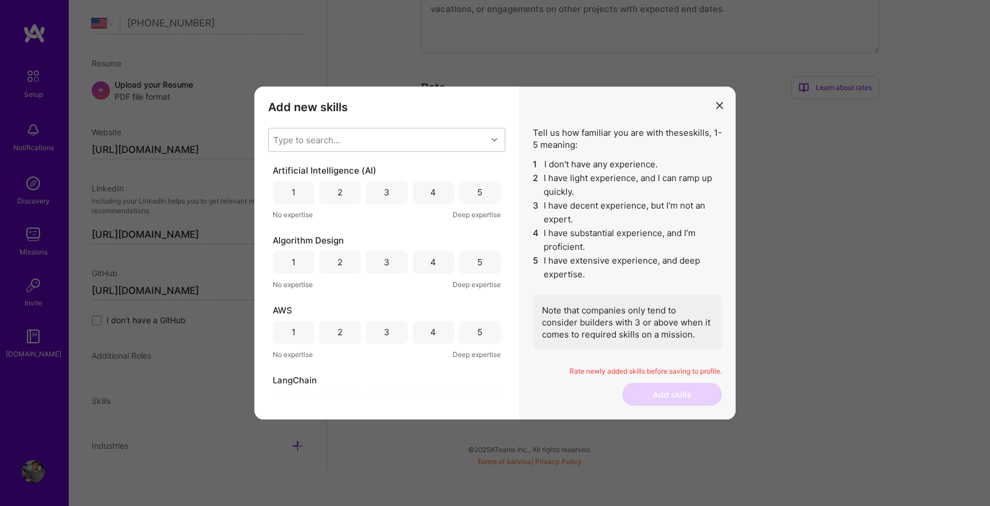
click at [477, 190] on div "5" at bounding box center [479, 192] width 5 height 12
click at [474, 268] on div "5" at bounding box center [480, 262] width 42 height 23
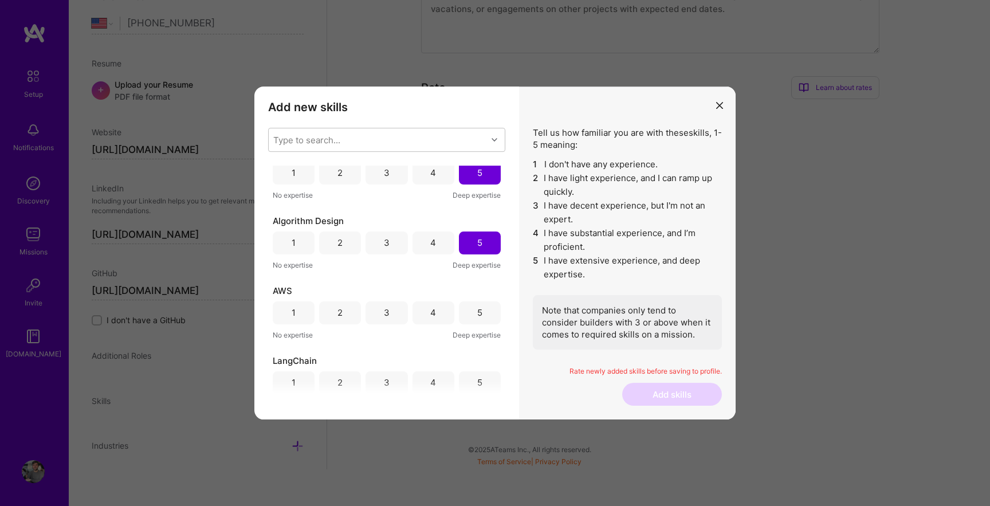
scroll to position [247, 0]
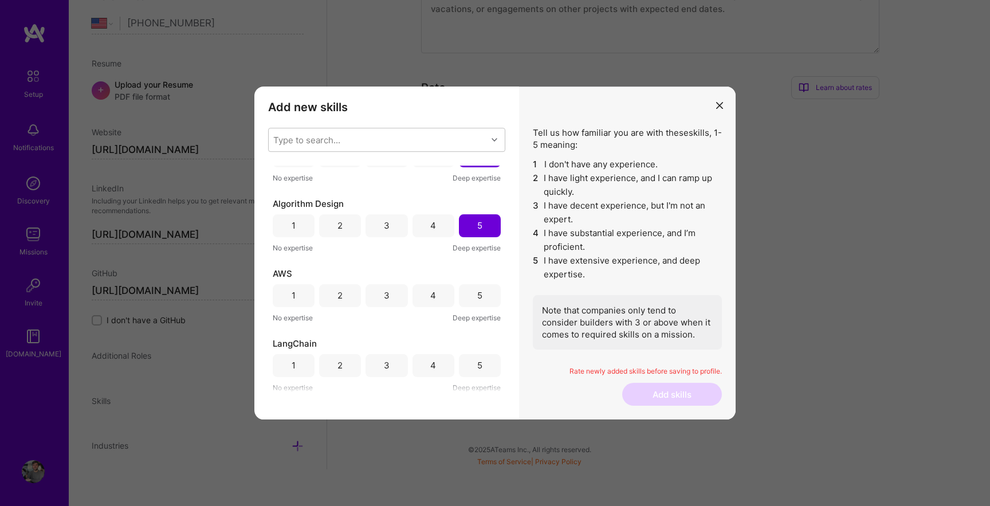
click at [469, 305] on div "5" at bounding box center [480, 295] width 42 height 23
click at [477, 365] on div "5" at bounding box center [479, 365] width 5 height 12
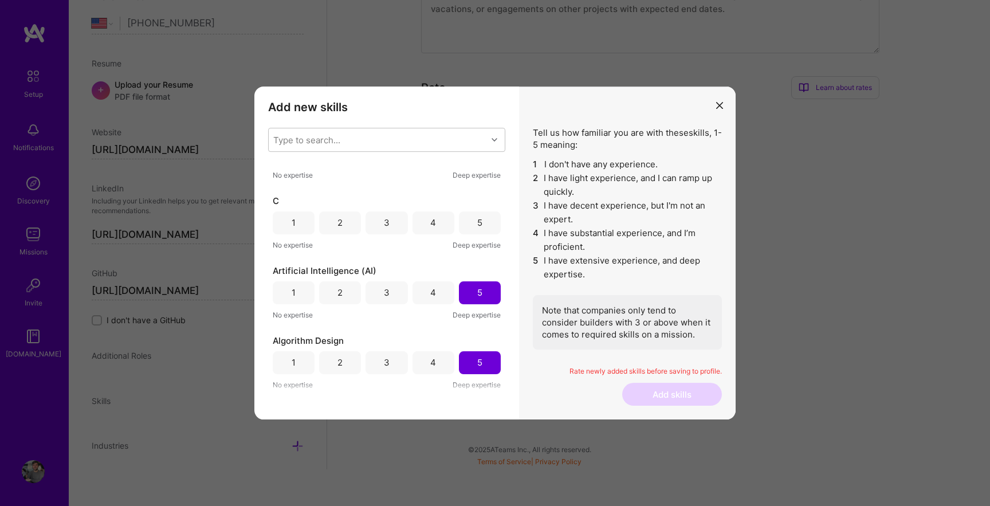
scroll to position [0, 0]
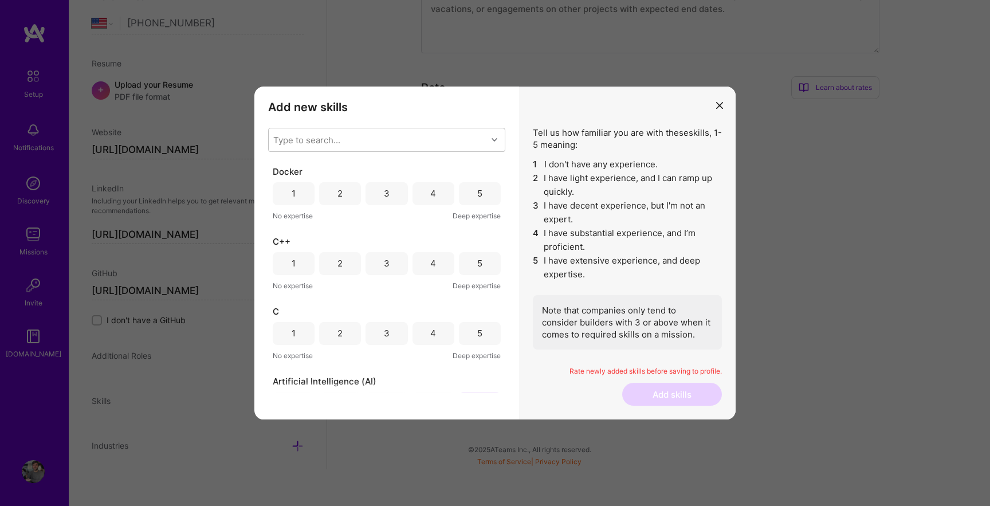
click at [430, 335] on div "4" at bounding box center [433, 333] width 6 height 12
click at [430, 262] on div "4" at bounding box center [433, 263] width 6 height 12
click at [467, 202] on div "5" at bounding box center [480, 193] width 42 height 23
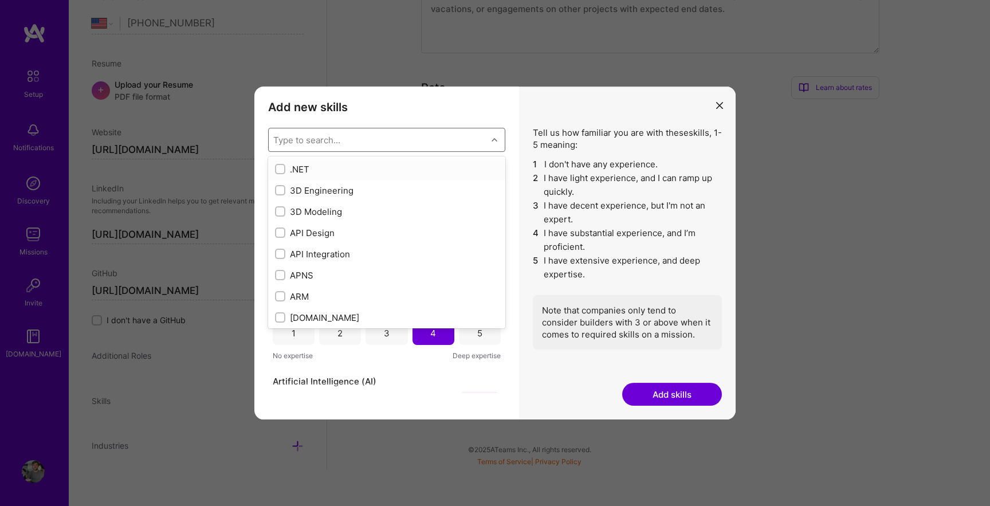
click at [463, 137] on div "Type to search..." at bounding box center [378, 139] width 218 height 23
type input "o"
type input "pyt"
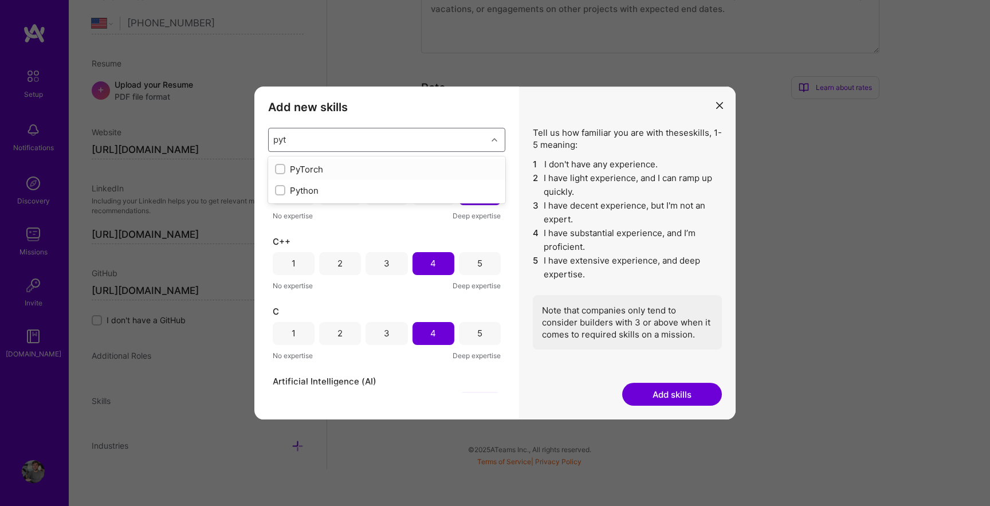
click at [357, 171] on div "PyTorch" at bounding box center [386, 169] width 223 height 12
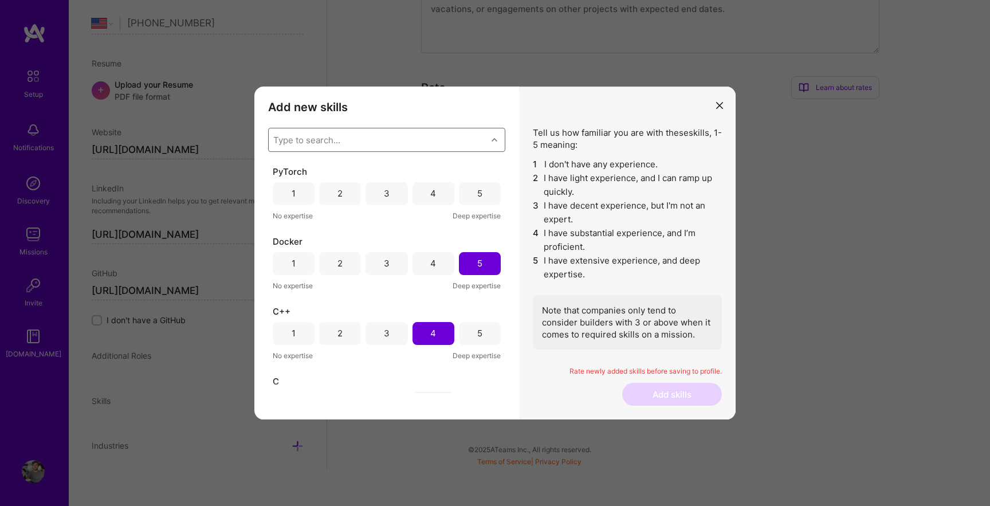
click at [436, 134] on div "Type to search..." at bounding box center [378, 139] width 218 height 23
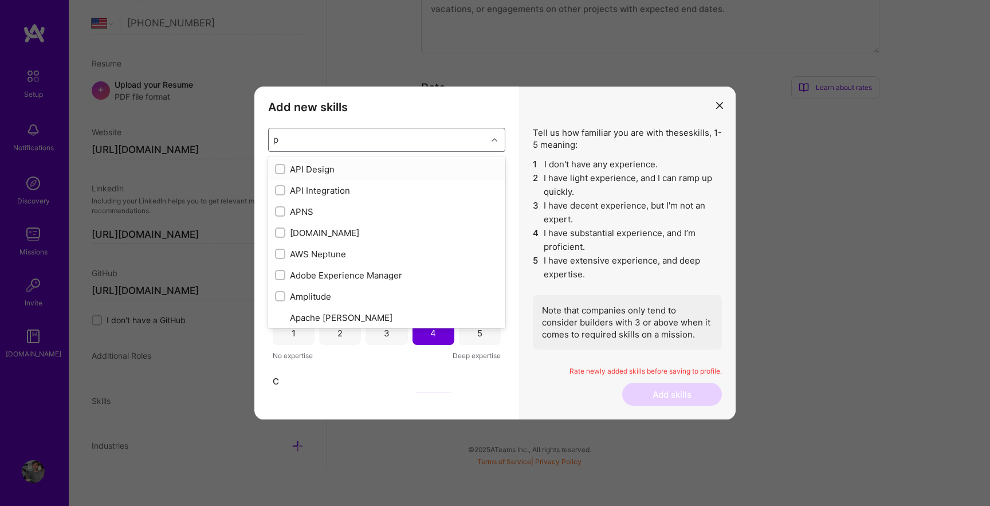
type input "py"
checkbox input "true"
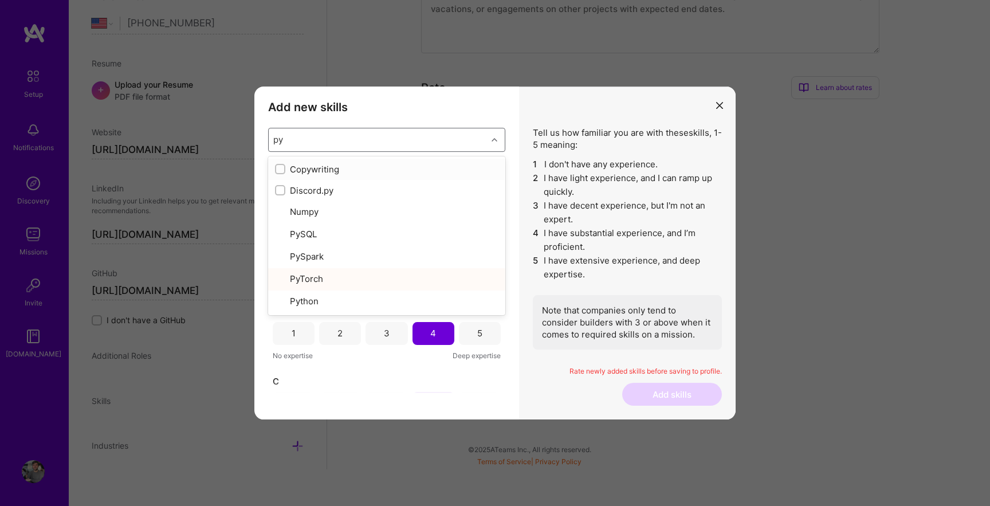
type input "pyt"
checkbox input "true"
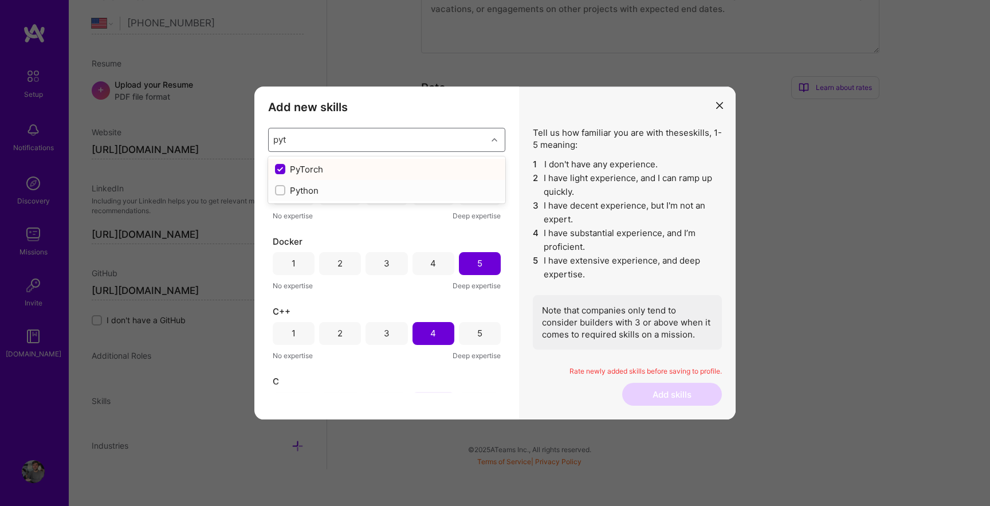
click at [343, 185] on div "Python" at bounding box center [386, 190] width 223 height 12
checkbox input "false"
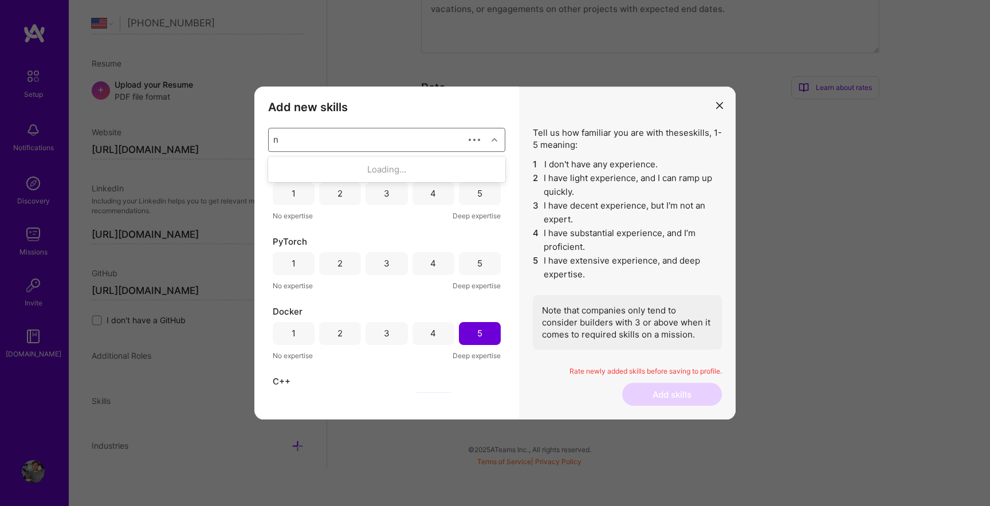
type input "nu"
click at [316, 216] on div "Numpy" at bounding box center [386, 214] width 223 height 13
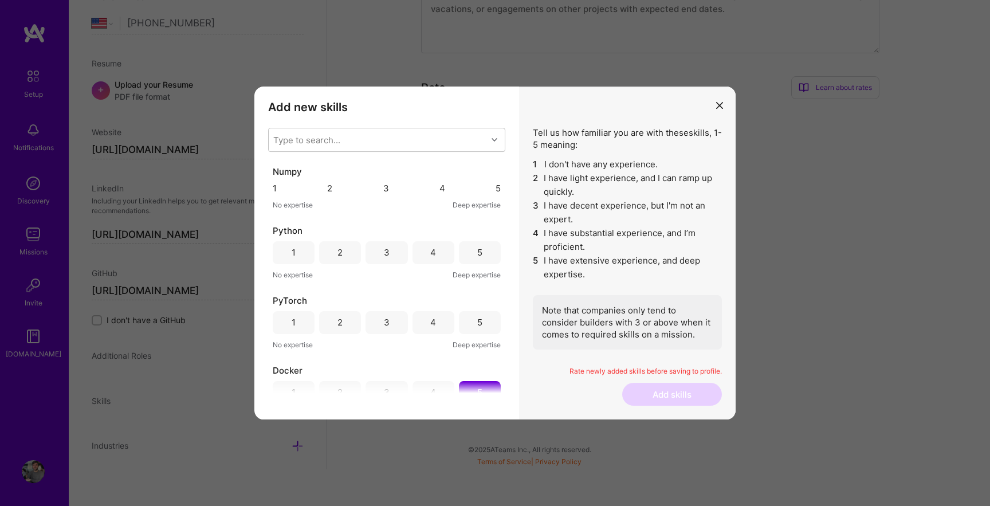
click at [582, 215] on li "3 I have decent experience, but I'm not an expert." at bounding box center [627, 212] width 189 height 27
click at [495, 194] on div "5" at bounding box center [497, 188] width 5 height 12
click at [480, 264] on div "5" at bounding box center [480, 252] width 42 height 23
click at [478, 328] on div "5" at bounding box center [479, 322] width 5 height 12
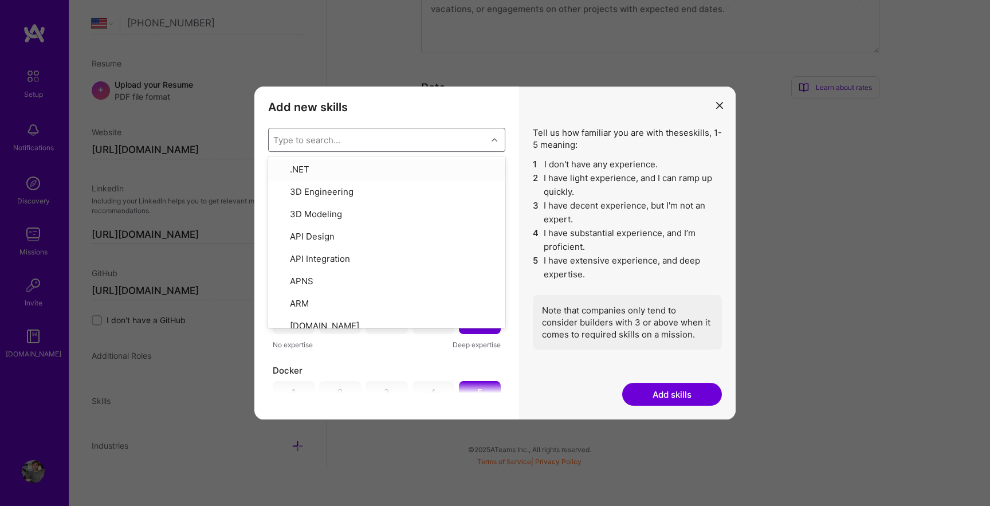
click at [458, 130] on div "Type to search..." at bounding box center [378, 139] width 218 height 23
type input "de"
checkbox input "true"
checkbox input "false"
type input "dee"
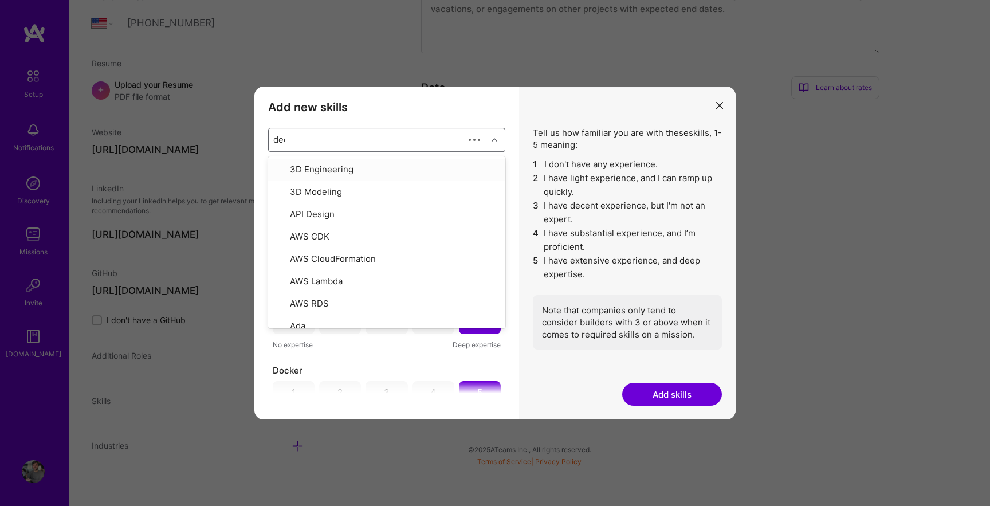
checkbox input "false"
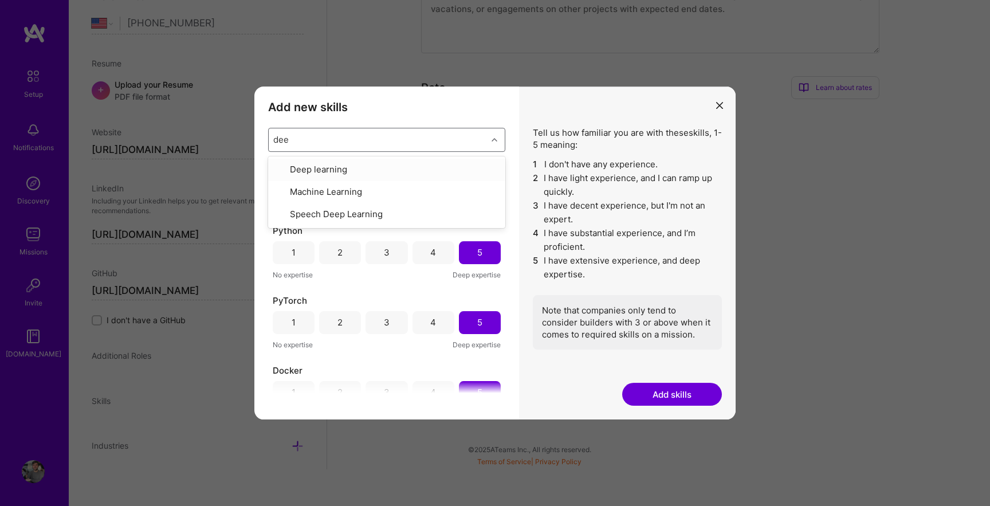
type input "deep"
click at [420, 162] on div "Deep learning" at bounding box center [386, 170] width 237 height 22
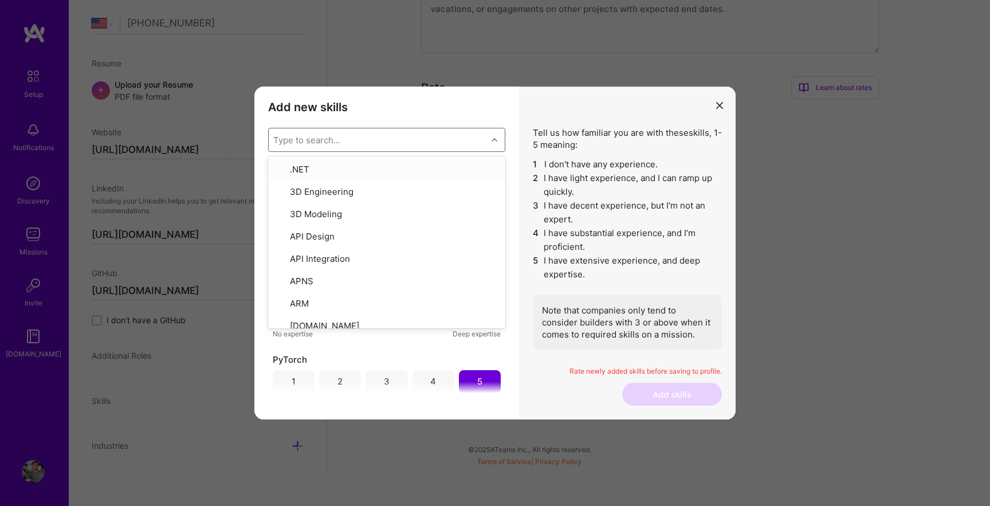
click at [403, 138] on div "Type to search..." at bounding box center [378, 139] width 218 height 23
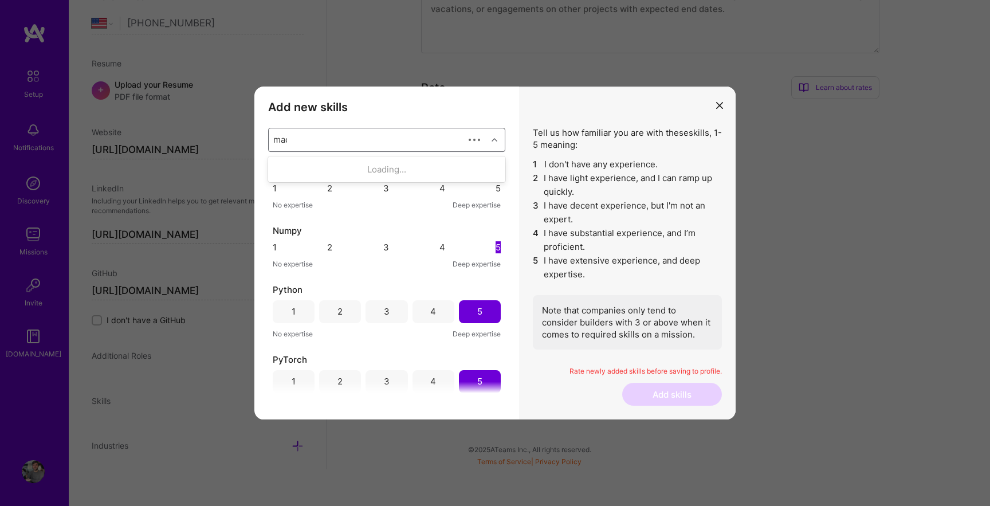
type input "mach"
click at [385, 165] on div "Machine Learning" at bounding box center [386, 169] width 223 height 13
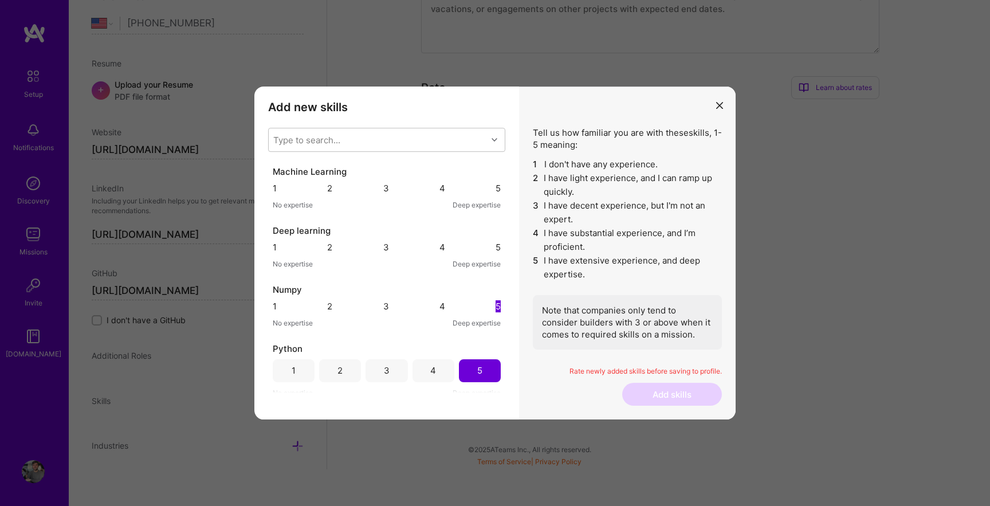
click at [549, 131] on div "Tell us how familiar you are with these skills , 1-5 meaning: 1 I don't have an…" at bounding box center [627, 238] width 189 height 223
click at [495, 192] on div "5" at bounding box center [497, 188] width 5 height 12
click at [495, 253] on div "5" at bounding box center [497, 247] width 5 height 12
click at [452, 139] on div "Type to search..." at bounding box center [378, 139] width 218 height 23
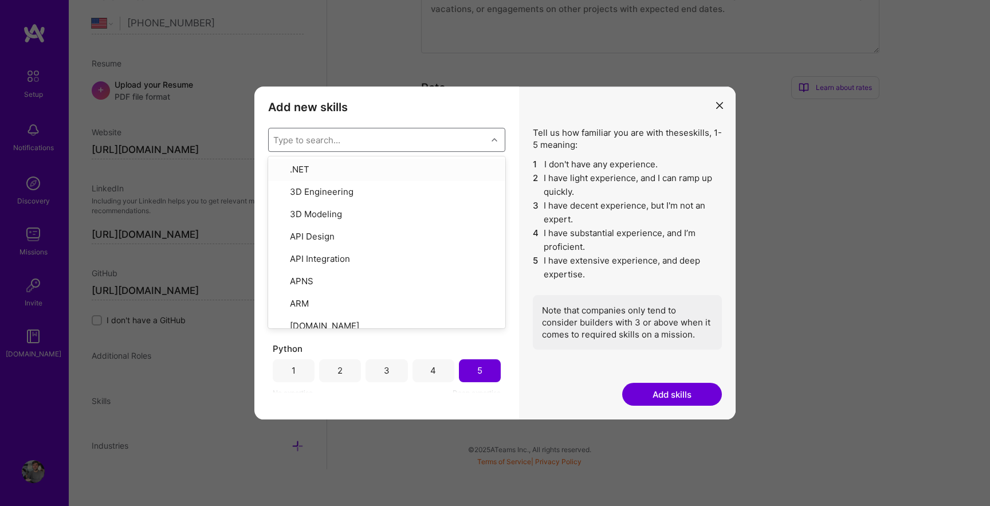
type input "n"
checkbox input "false"
checkbox input "true"
checkbox input "false"
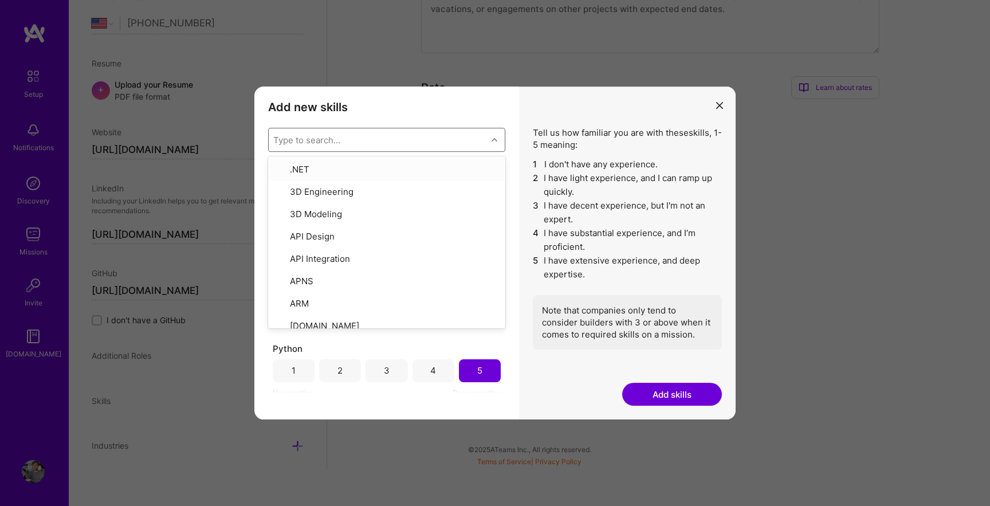
checkbox input "false"
checkbox input "true"
checkbox input "false"
checkbox input "true"
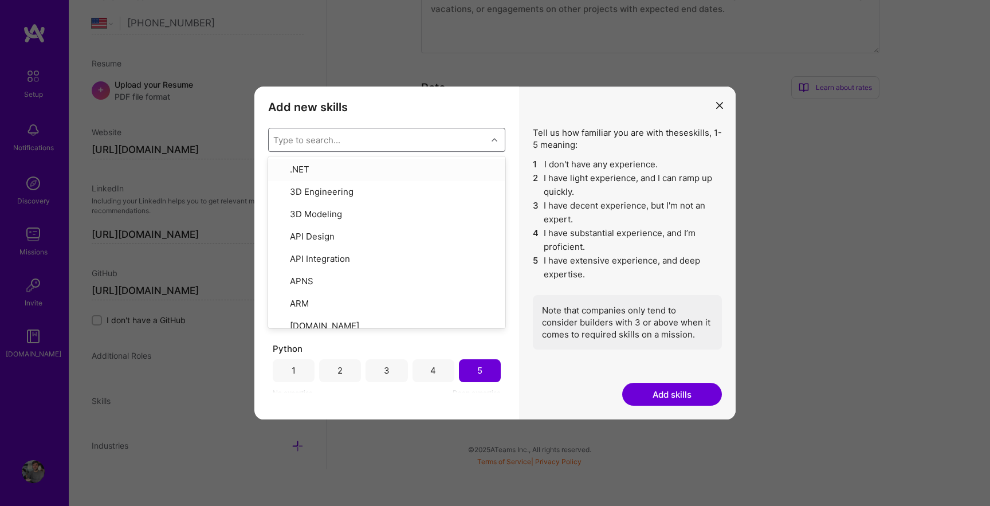
checkbox input "true"
checkbox input "false"
checkbox input "true"
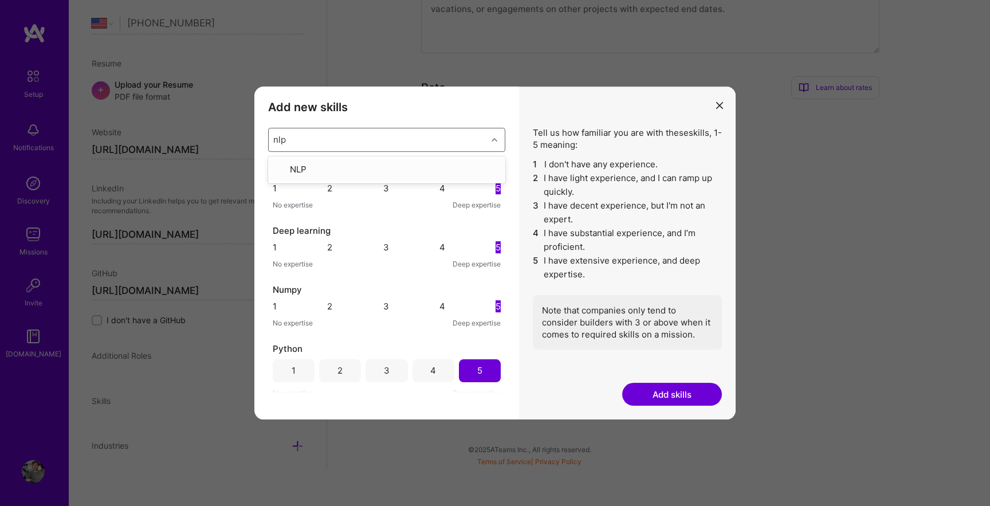
type input "nlp"
click at [392, 153] on div "option Machine Learning, selected. option NLP focused, 1 of 1. 1 result availab…" at bounding box center [386, 260] width 237 height 265
click at [424, 139] on div "Type to search..." at bounding box center [378, 139] width 218 height 23
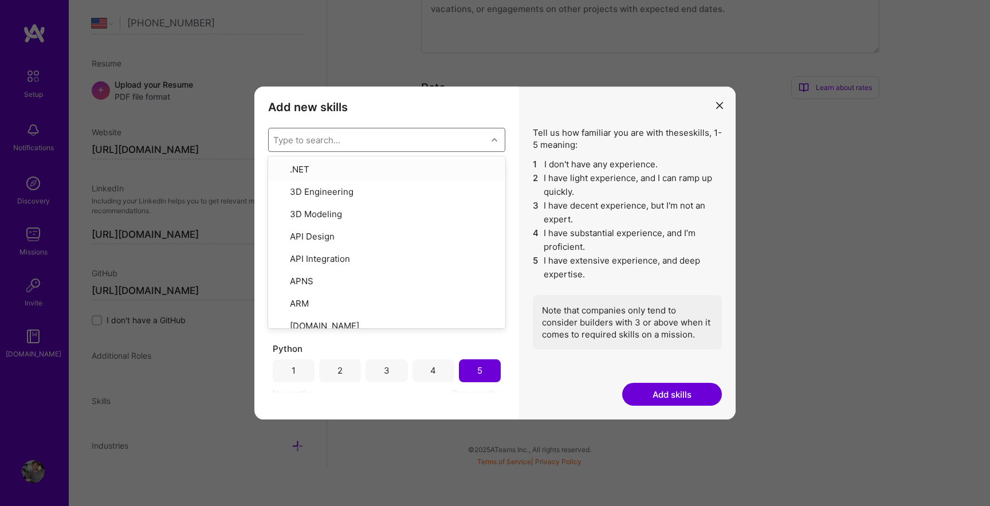
type input "n"
checkbox input "false"
checkbox input "true"
checkbox input "false"
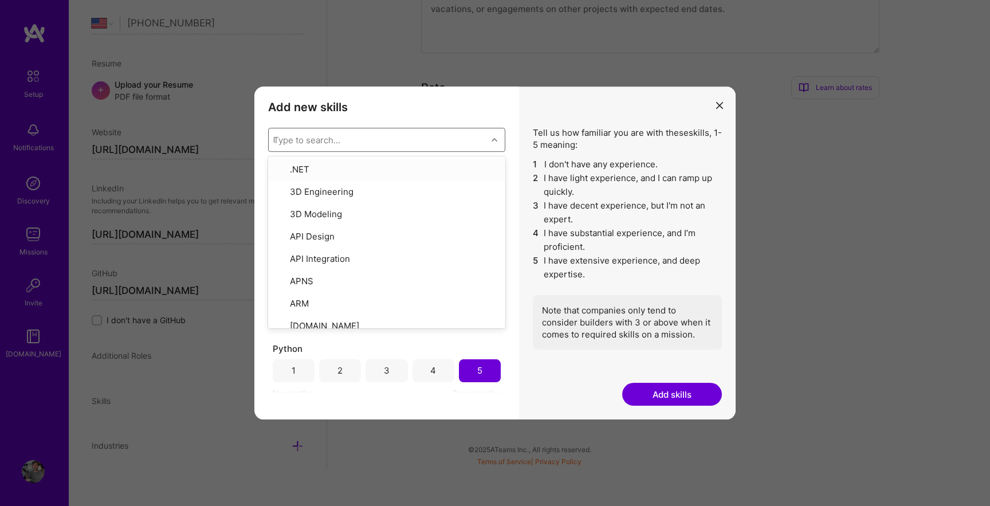
checkbox input "false"
checkbox input "true"
checkbox input "false"
checkbox input "true"
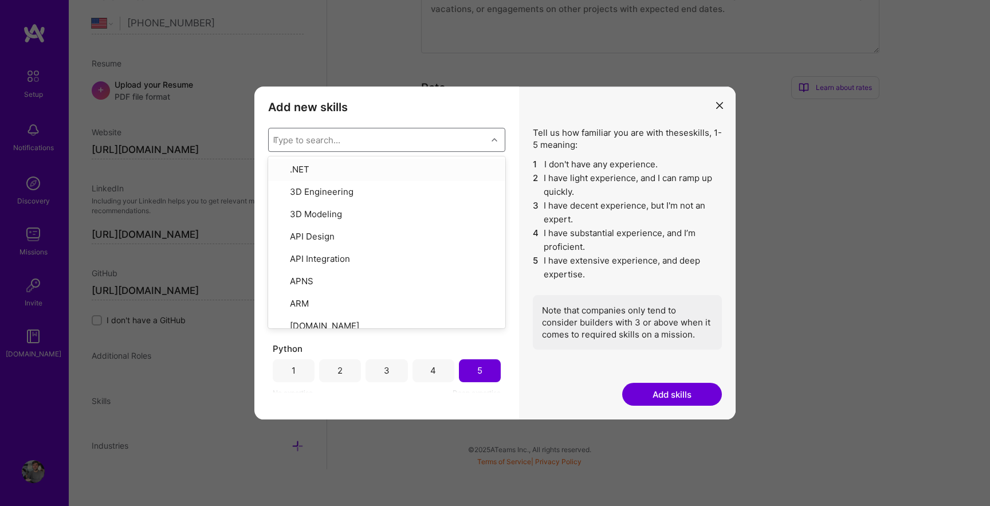
checkbox input "true"
checkbox input "false"
checkbox input "true"
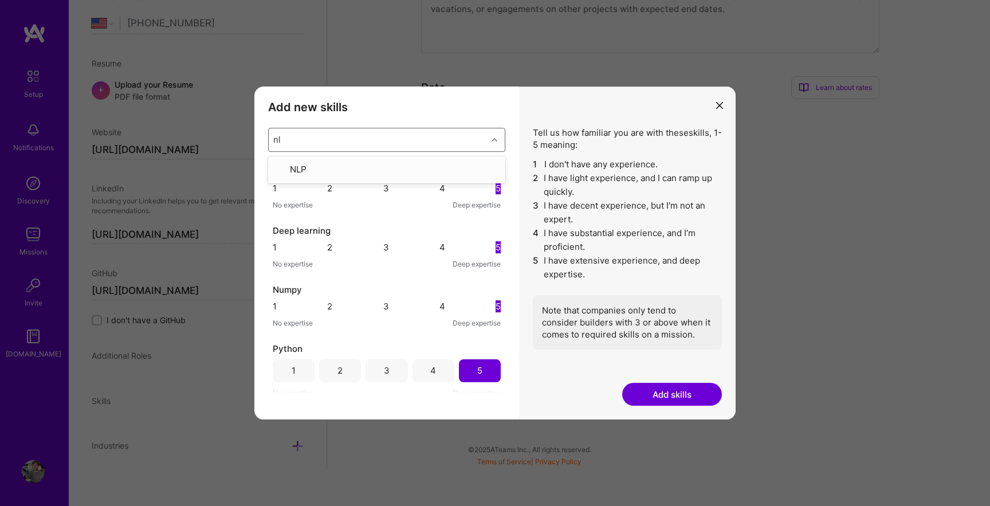
type input "nlp"
click at [402, 167] on div "NLP" at bounding box center [386, 169] width 223 height 13
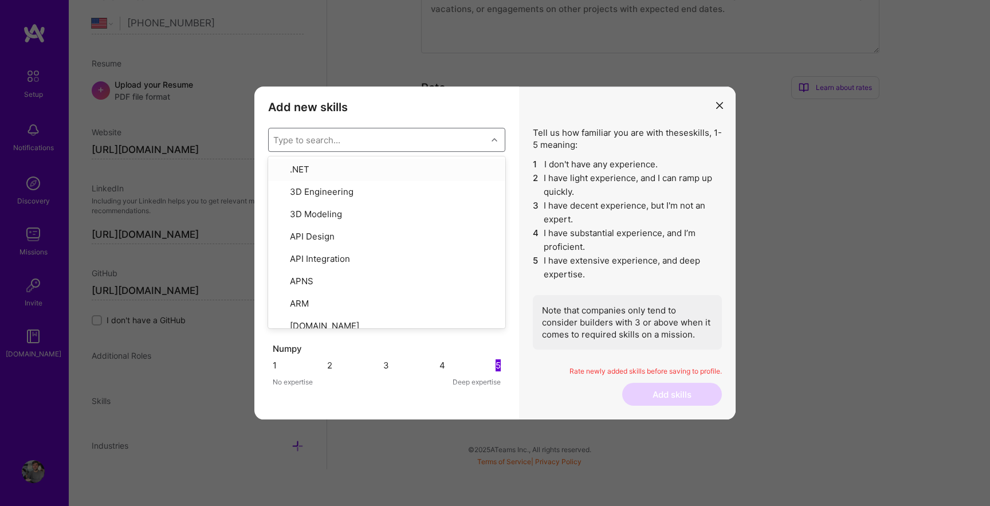
click at [605, 155] on div "Tell us how familiar you are with these skills , 1-5 meaning: 1 I don't have an…" at bounding box center [627, 238] width 189 height 223
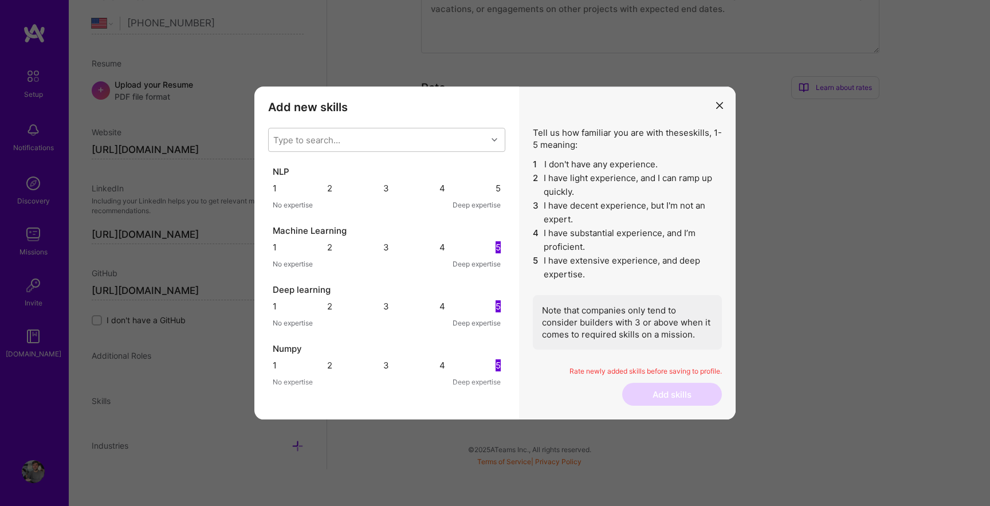
click at [495, 194] on div "5" at bounding box center [497, 188] width 5 height 12
click at [448, 143] on div "Type to search..." at bounding box center [378, 139] width 218 height 23
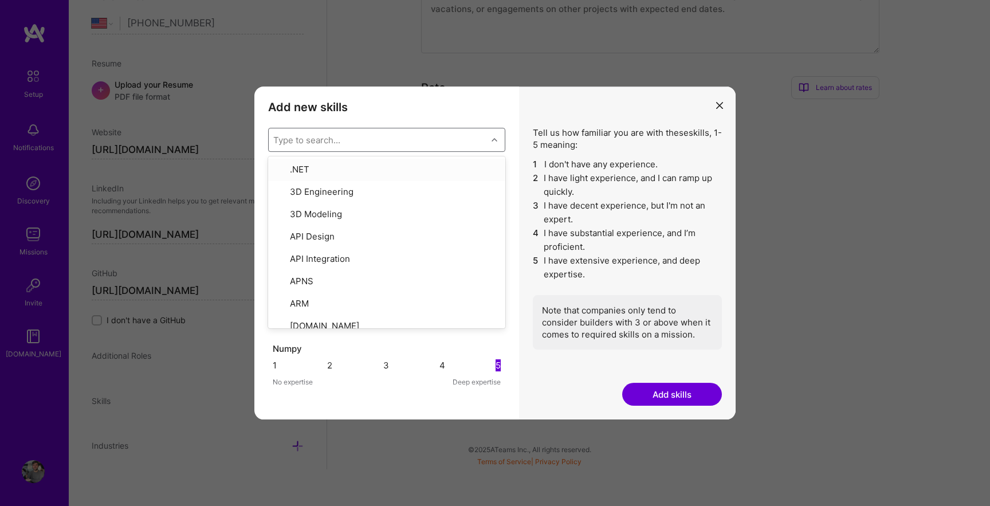
type input "d"
checkbox input "false"
checkbox input "true"
checkbox input "false"
checkbox input "true"
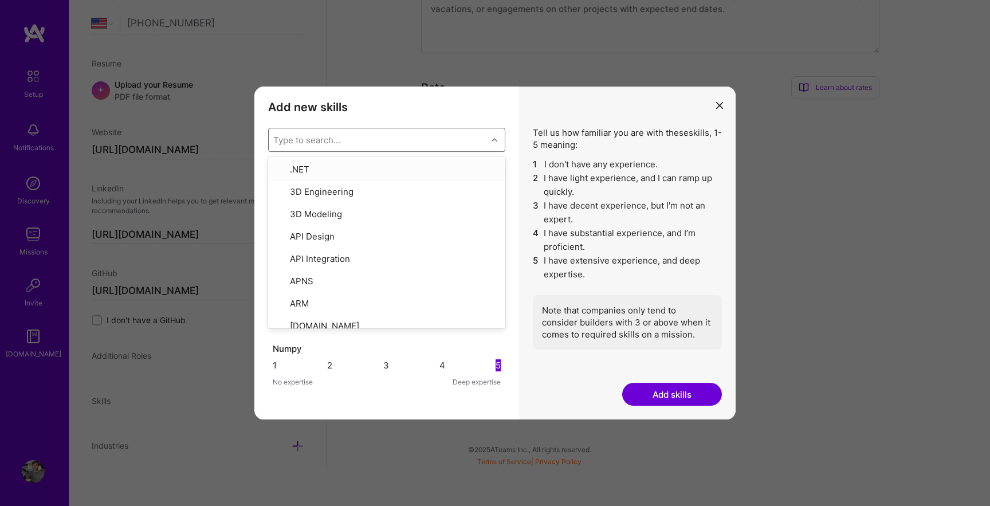
checkbox input "false"
checkbox input "true"
checkbox input "false"
checkbox input "true"
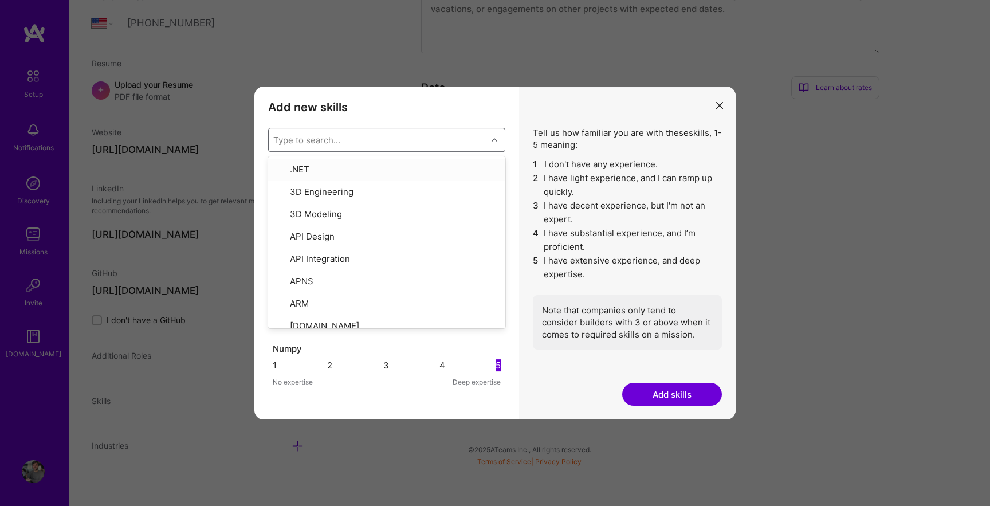
checkbox input "false"
type input "d"
checkbox input "true"
checkbox input "false"
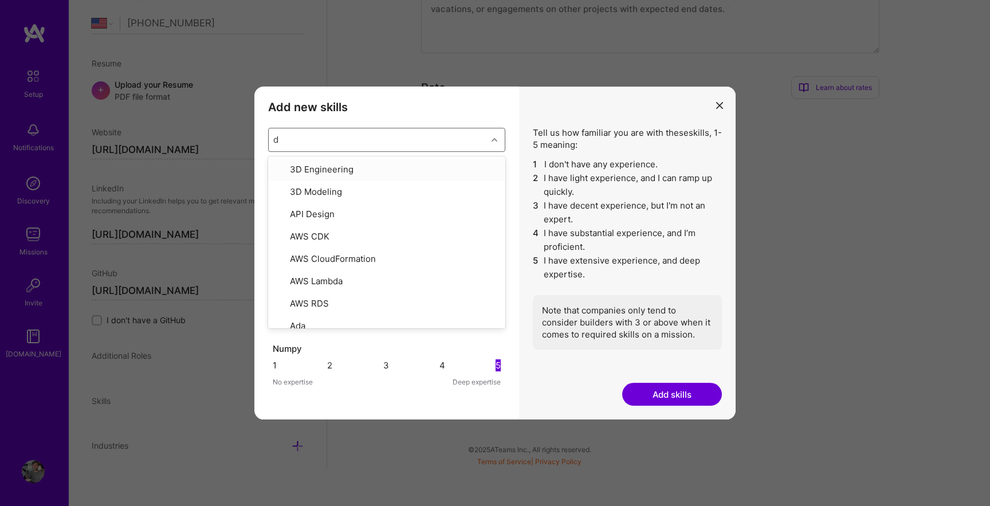
checkbox input "true"
checkbox input "false"
checkbox input "true"
checkbox input "false"
checkbox input "true"
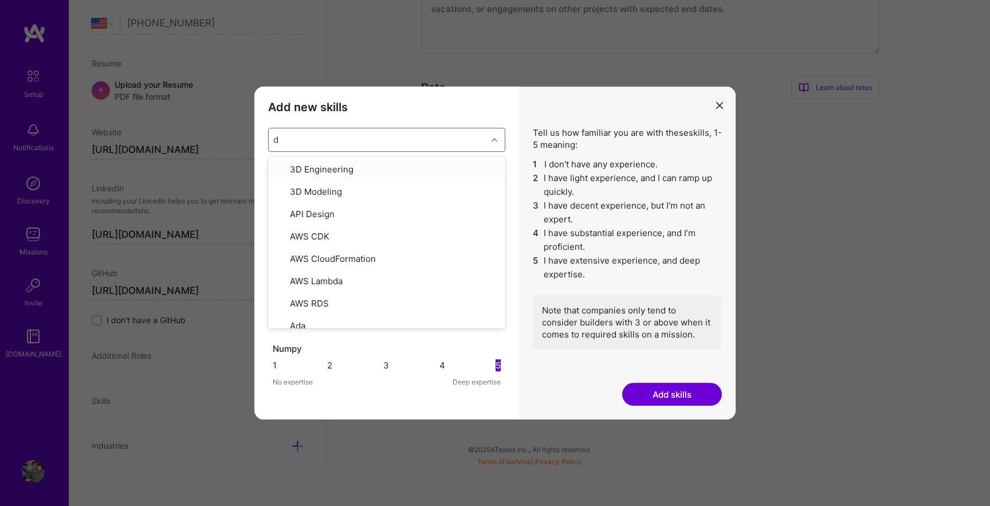
checkbox input "true"
checkbox input "false"
checkbox input "true"
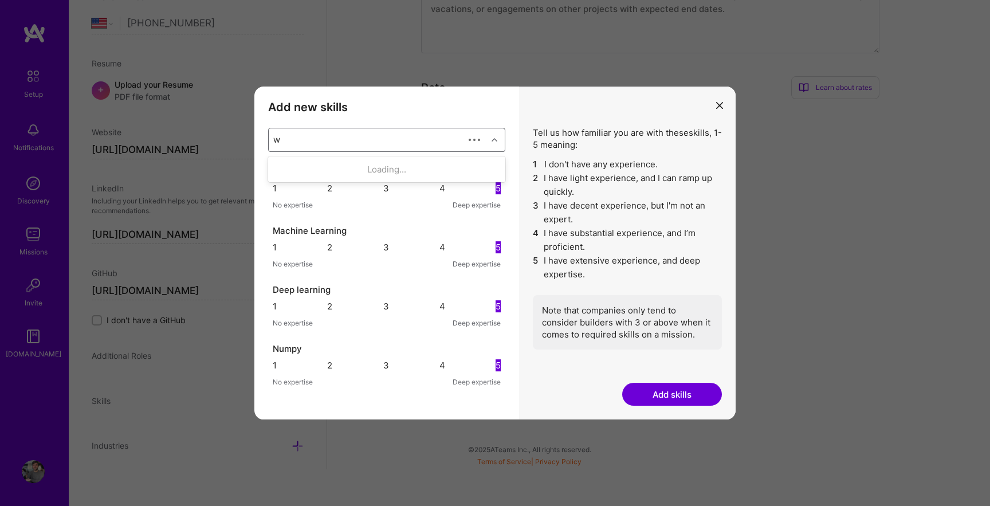
type input "we"
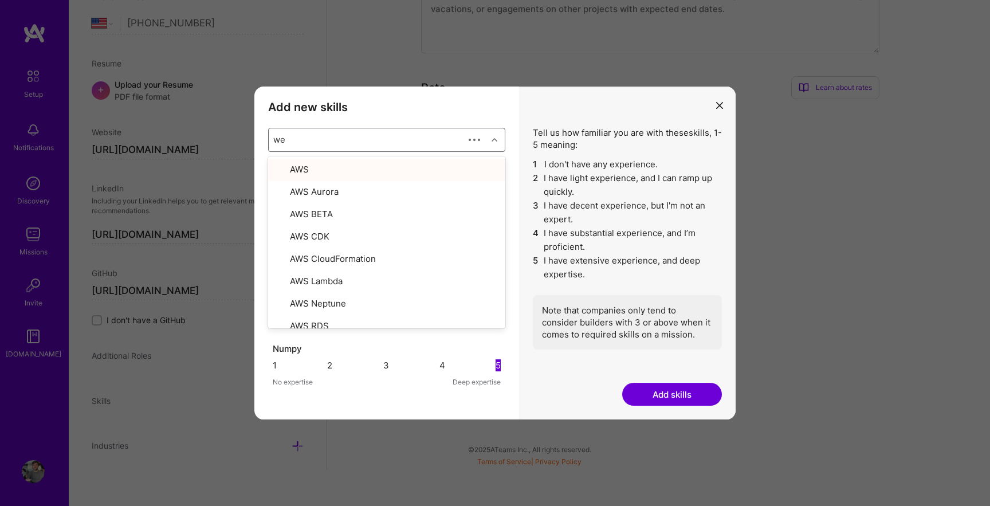
checkbox input "false"
type input "w"
checkbox input "true"
type input "b"
type input "typ"
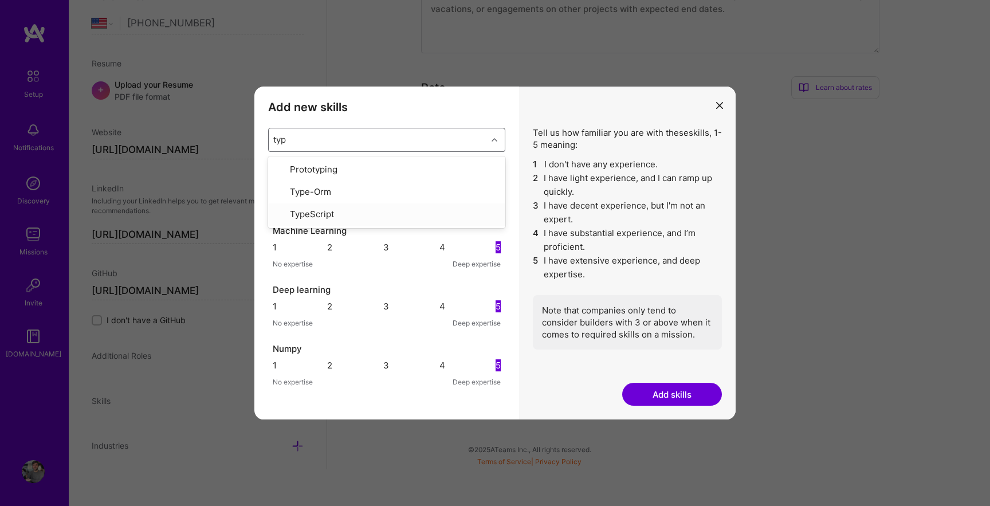
click at [359, 208] on div "TypeScript" at bounding box center [386, 214] width 223 height 13
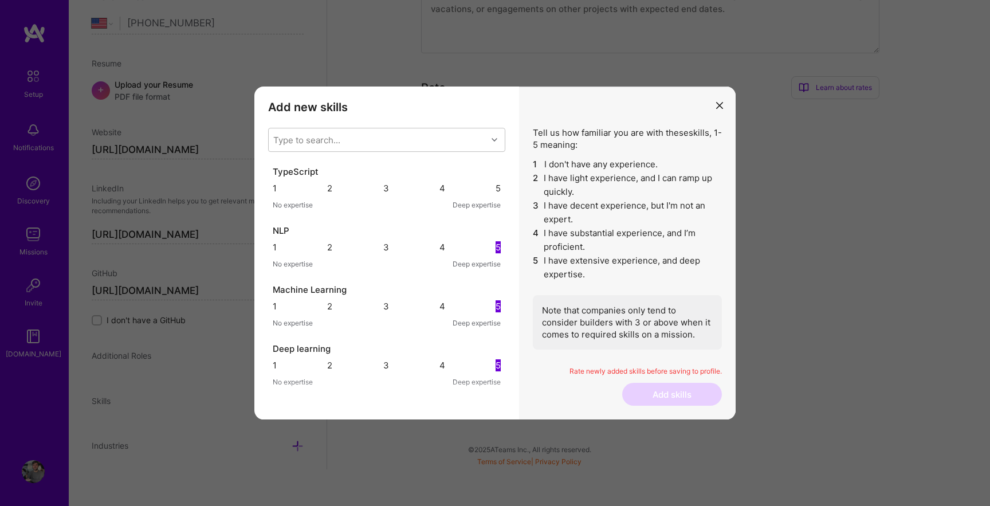
click at [529, 129] on div "Tell us how familiar you are with these skills , 1-5 meaning: 1 I don't have an…" at bounding box center [627, 252] width 217 height 333
click at [439, 184] on div "4" at bounding box center [442, 188] width 6 height 12
click at [416, 148] on div "Type to search..." at bounding box center [378, 139] width 218 height 23
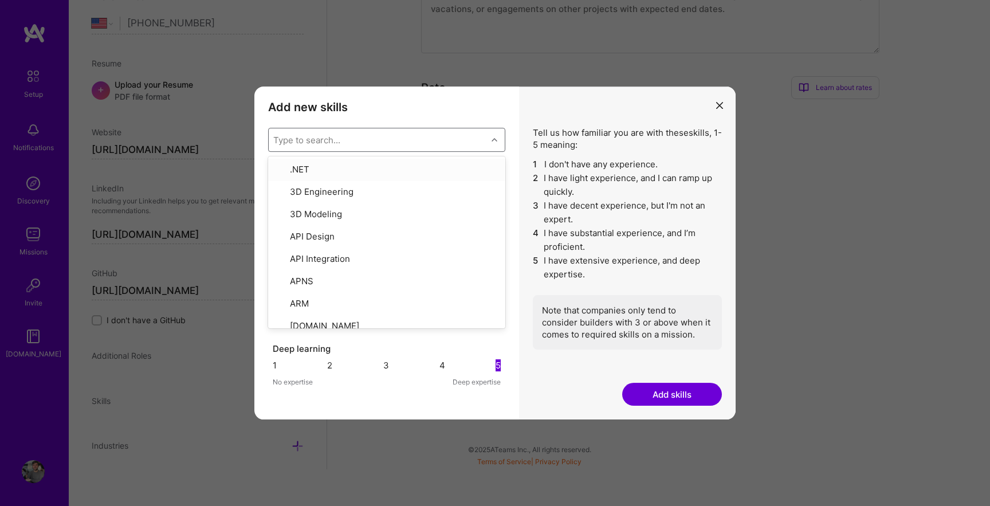
type input "n"
checkbox input "false"
checkbox input "true"
checkbox input "false"
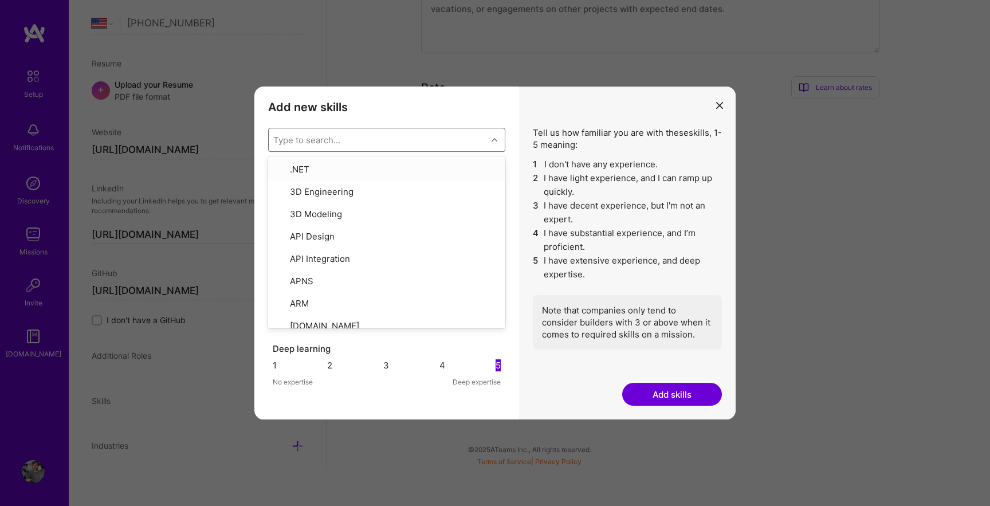
checkbox input "false"
checkbox input "true"
checkbox input "false"
checkbox input "true"
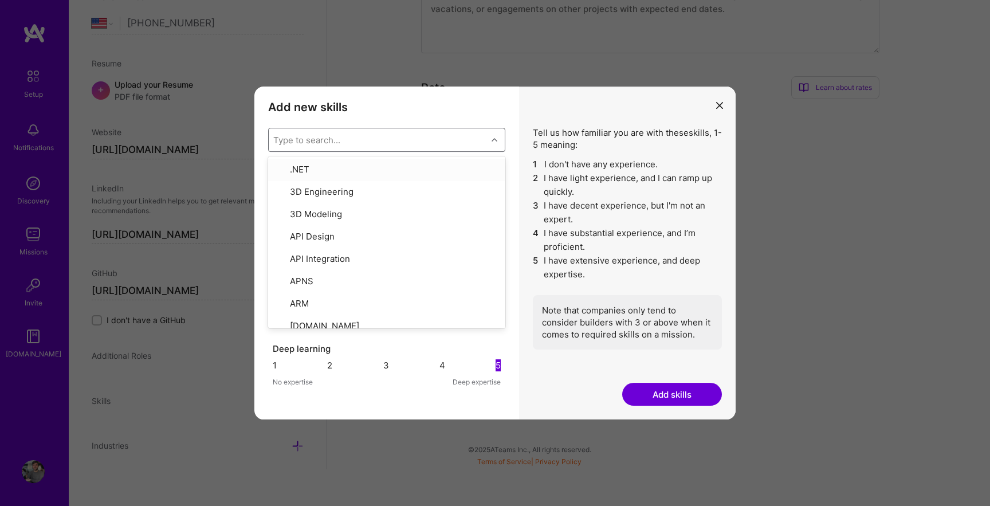
checkbox input "true"
checkbox input "false"
checkbox input "true"
type input "node"
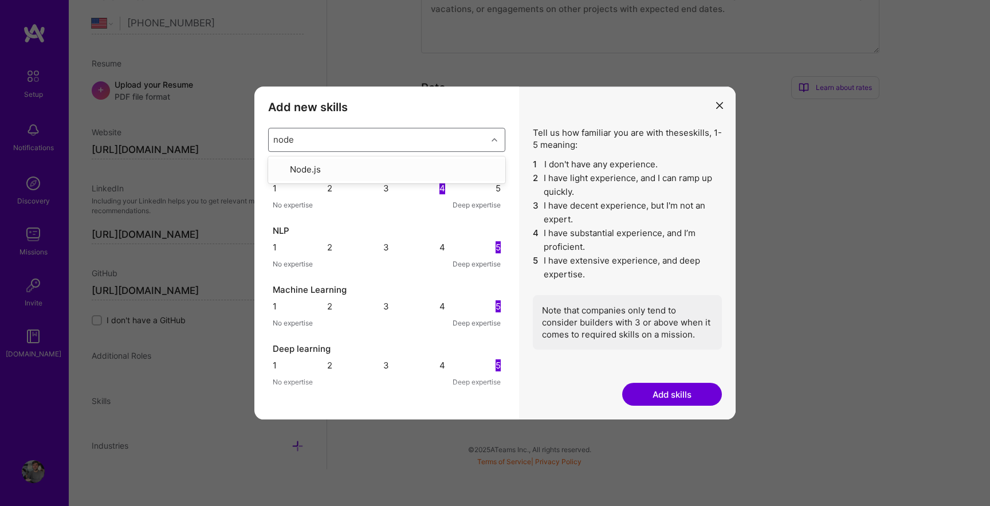
click at [402, 168] on div "Node.js" at bounding box center [386, 169] width 223 height 13
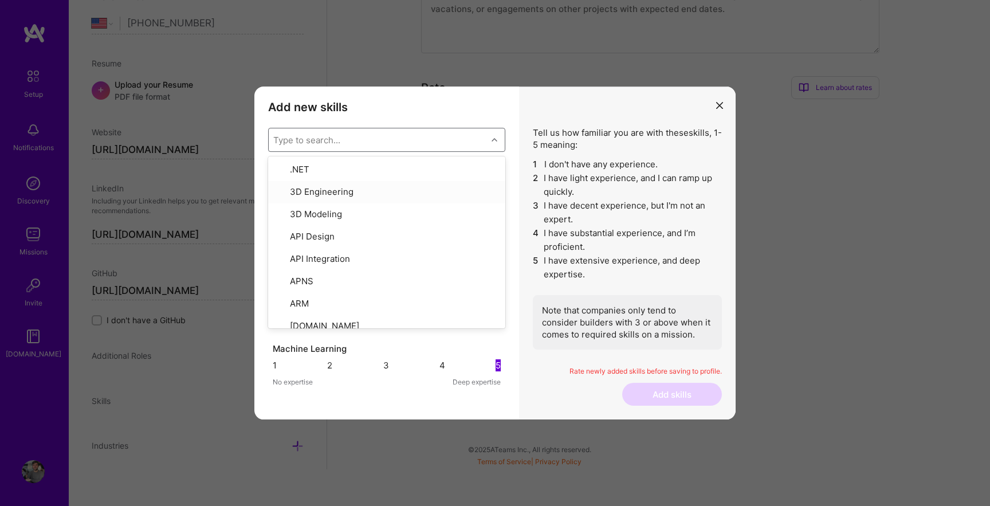
click at [602, 179] on li "2 I have light experience, and I can ramp up quickly." at bounding box center [627, 184] width 189 height 27
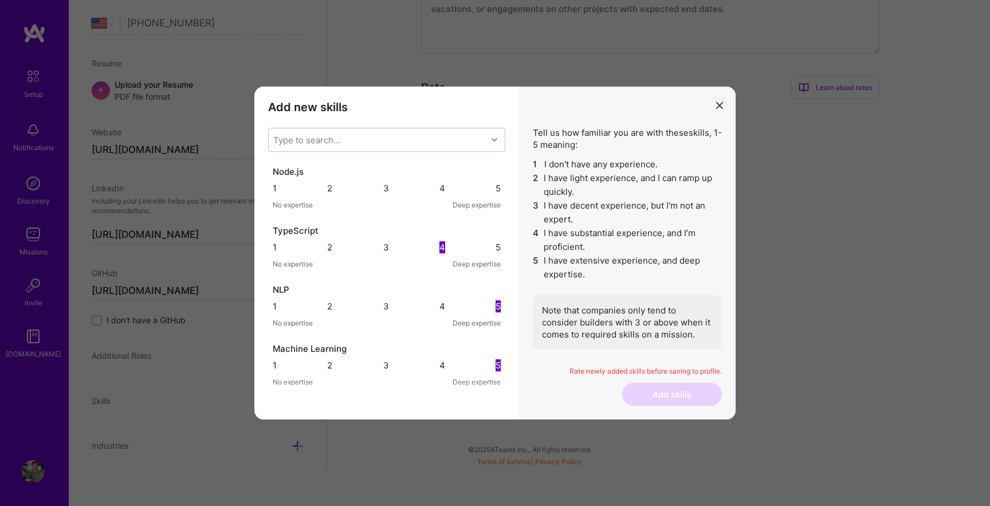
click at [439, 191] on div "4" at bounding box center [442, 188] width 6 height 12
click at [448, 141] on div "Type to search..." at bounding box center [378, 139] width 218 height 23
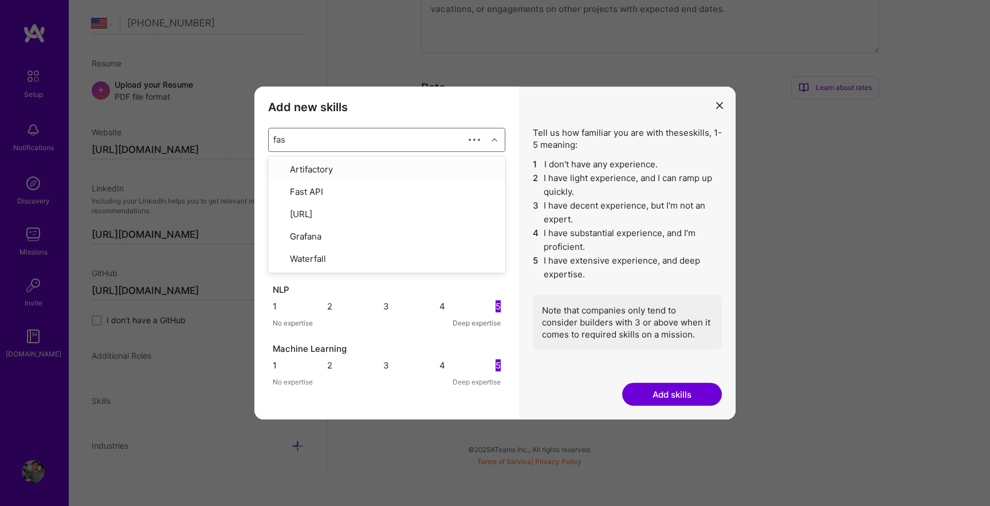
type input "fast"
click at [430, 169] on div "Fast API" at bounding box center [386, 169] width 223 height 13
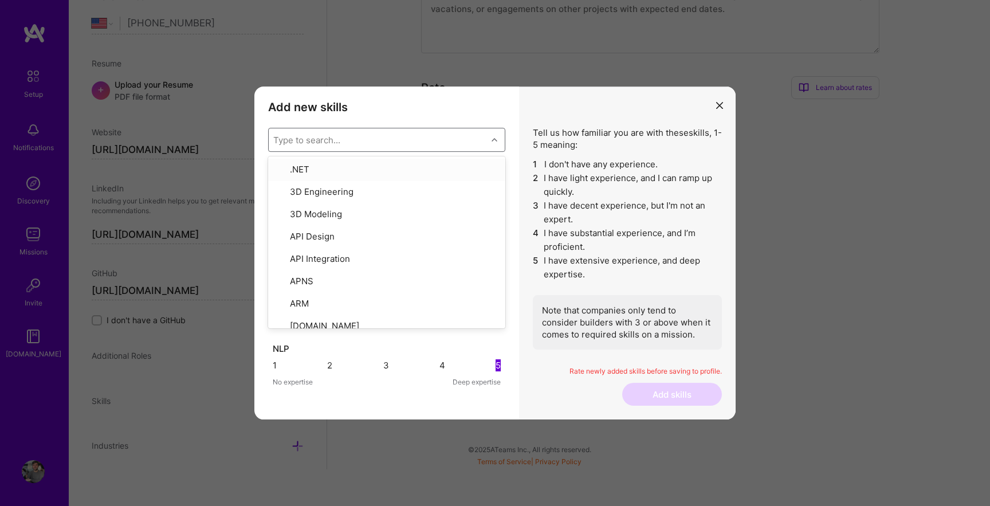
click at [599, 181] on li "2 I have light experience, and I can ramp up quickly." at bounding box center [627, 184] width 189 height 27
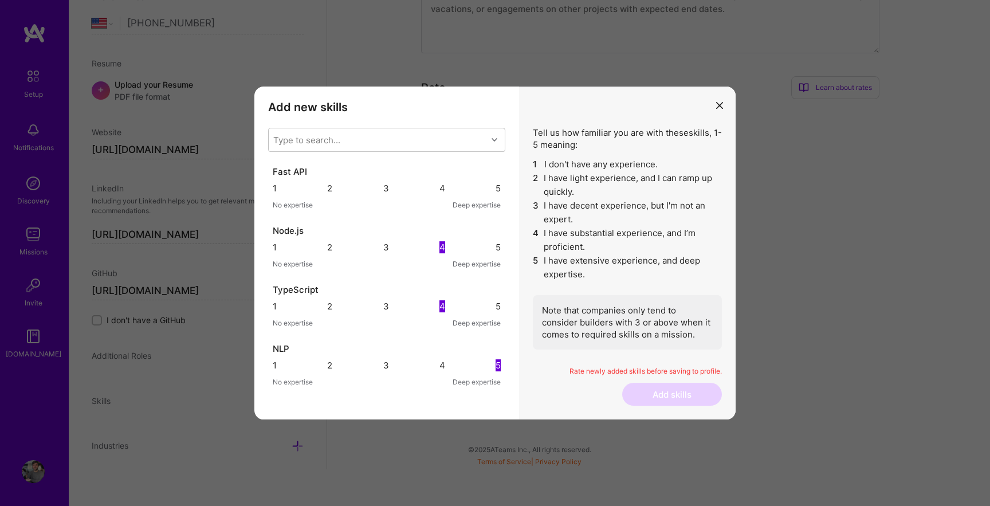
click at [495, 190] on div "5" at bounding box center [497, 188] width 5 height 11
click at [495, 253] on div "5" at bounding box center [497, 247] width 5 height 11
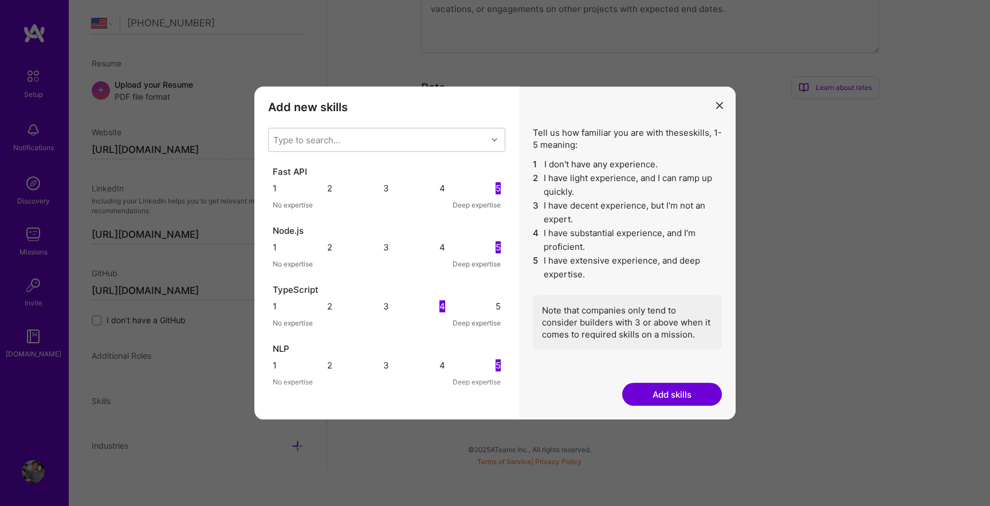
click at [394, 158] on div "Type to search... Fast API 1 2 3 4 5 No expertise Deep expertise Node.js 1 2 3 …" at bounding box center [386, 260] width 237 height 265
click at [399, 149] on div "Type to search..." at bounding box center [378, 139] width 218 height 23
type input "java"
click at [388, 189] on div "JavaScript" at bounding box center [386, 192] width 223 height 13
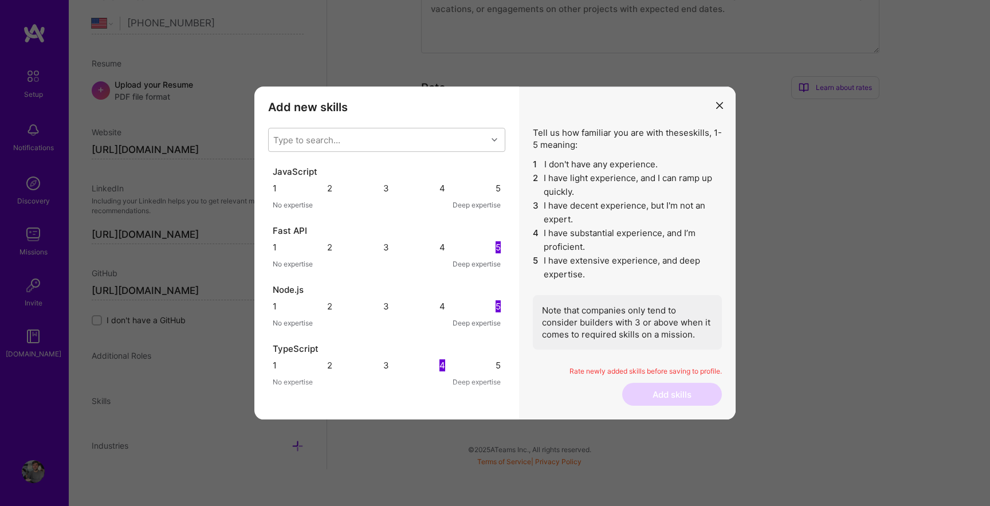
click at [565, 180] on li "2 I have light experience, and I can ramp up quickly." at bounding box center [627, 184] width 189 height 27
click at [443, 191] on div "4" at bounding box center [442, 188] width 6 height 12
click at [426, 139] on div "Type to search..." at bounding box center [378, 139] width 218 height 23
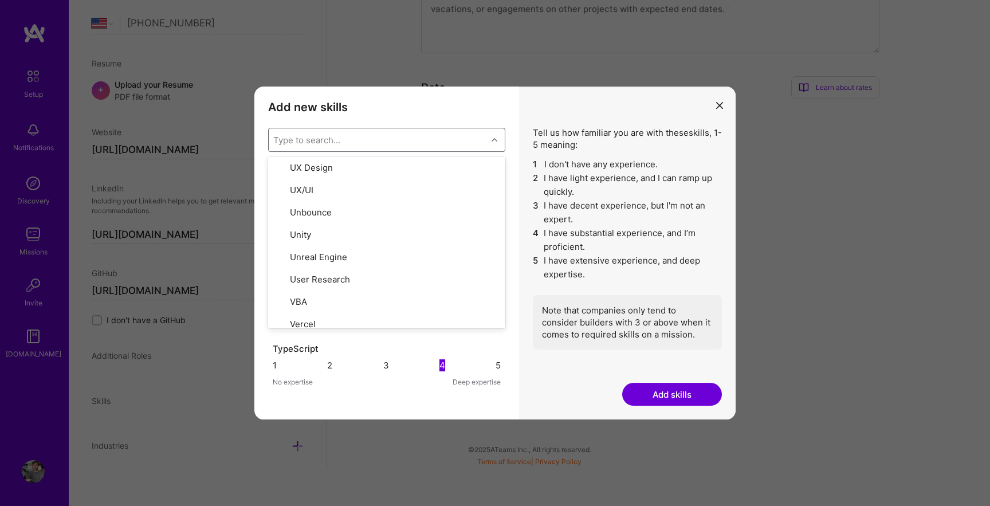
scroll to position [7844, 0]
click at [648, 391] on button "Add skills" at bounding box center [672, 394] width 100 height 23
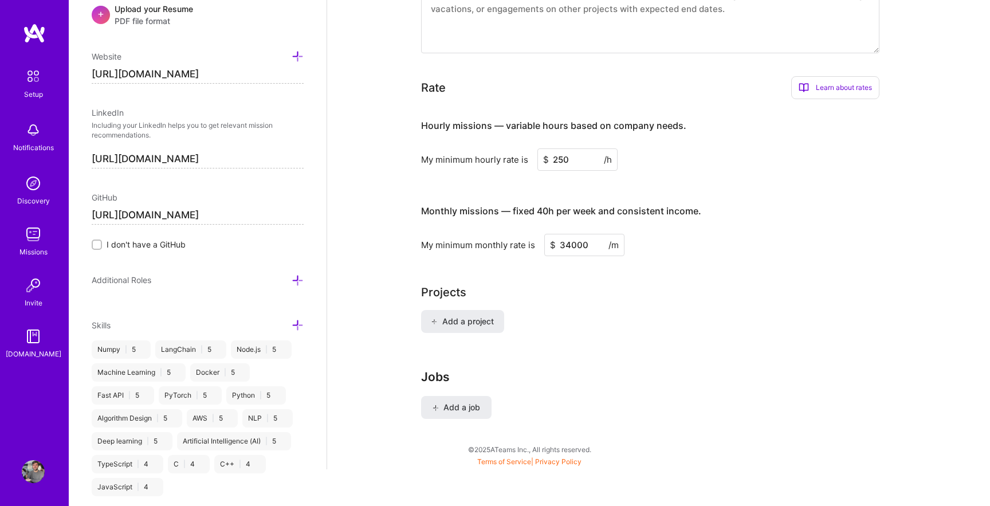
scroll to position [611, 0]
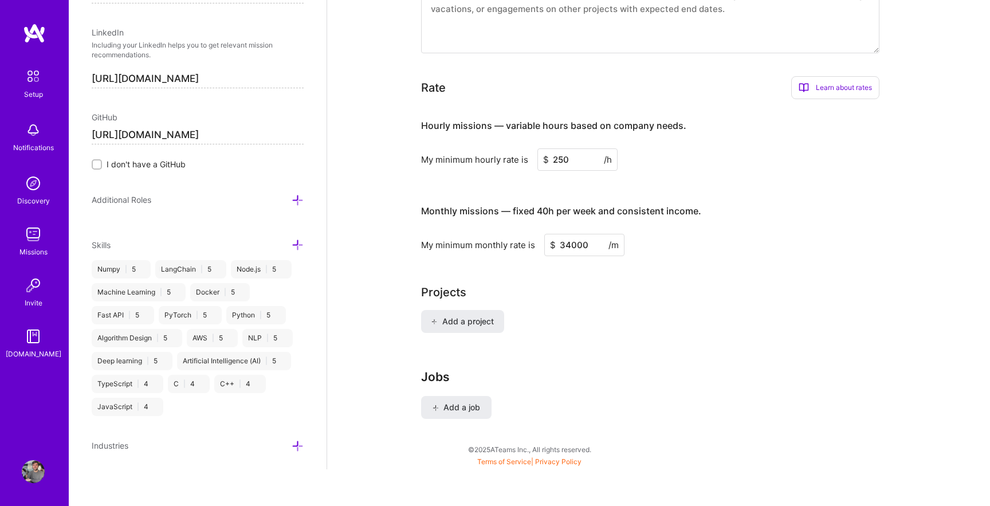
click at [302, 451] on div "Industries" at bounding box center [198, 450] width 212 height 22
click at [295, 442] on icon at bounding box center [298, 446] width 12 height 12
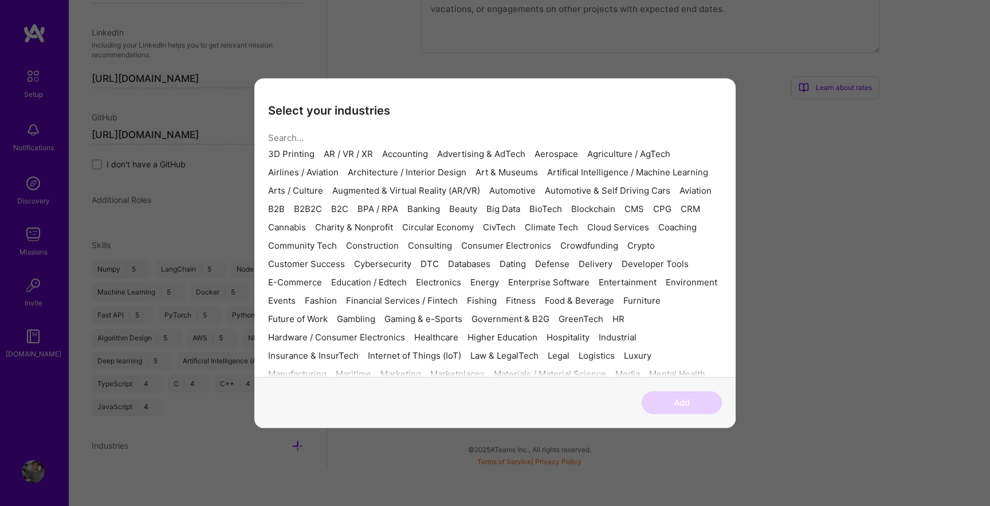
click at [519, 158] on div "Advertising & AdTech" at bounding box center [481, 153] width 88 height 9
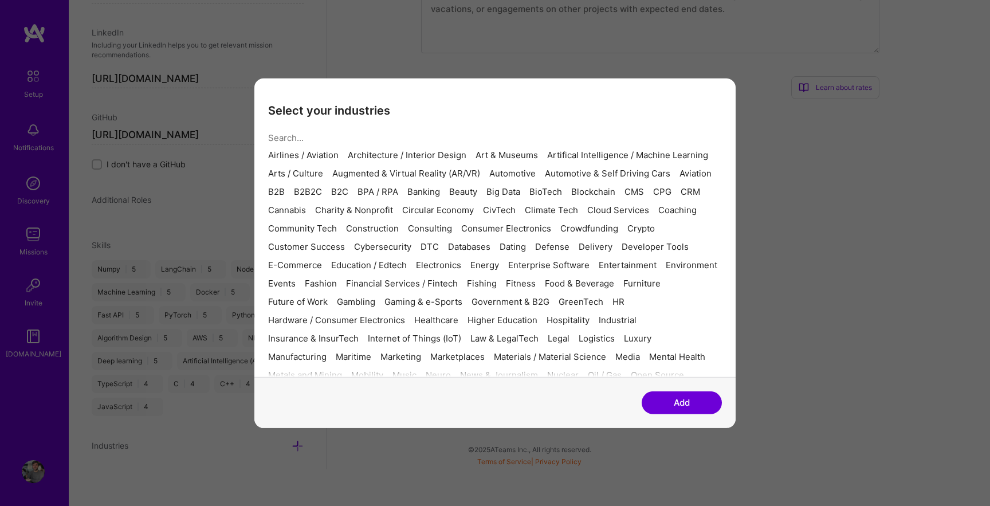
scroll to position [27, 0]
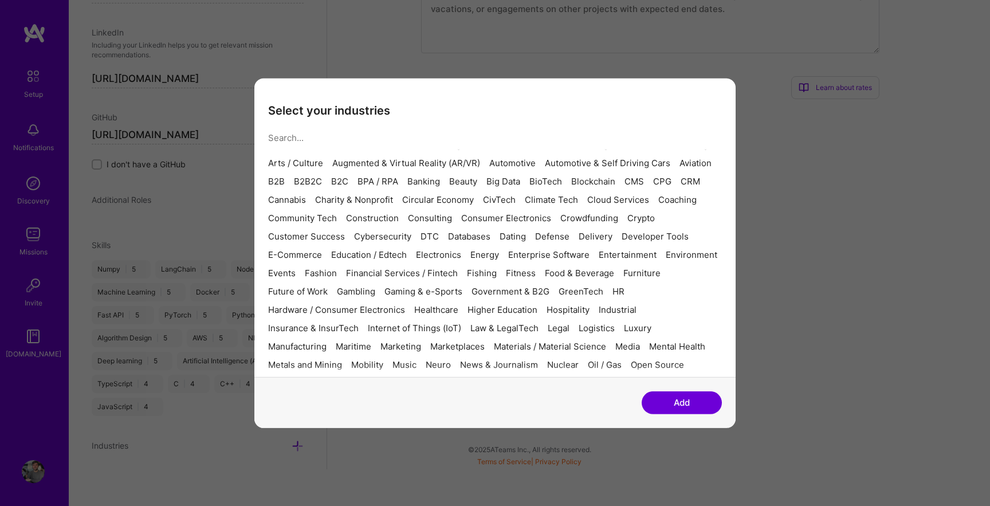
click at [547, 149] on div "Artifical Intelligence / Machine Learning" at bounding box center [627, 144] width 161 height 9
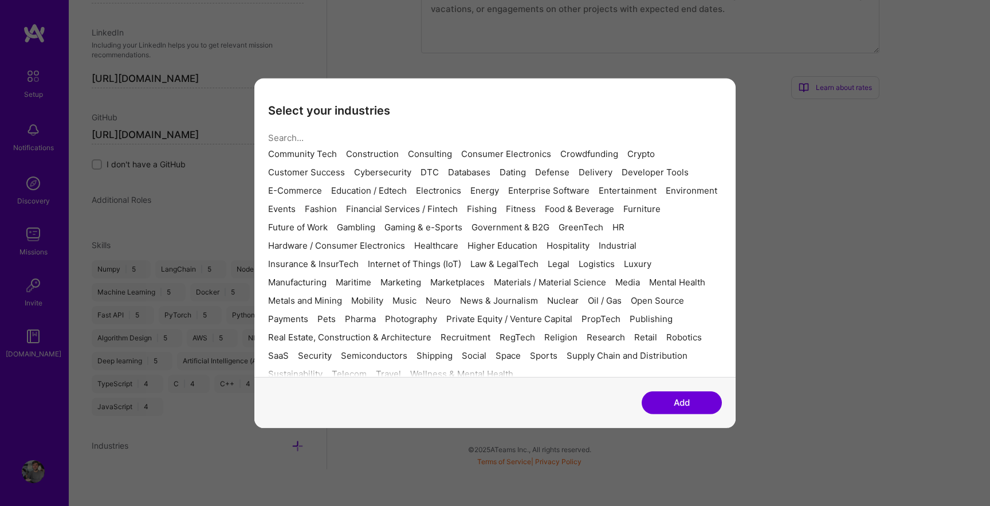
scroll to position [96, 0]
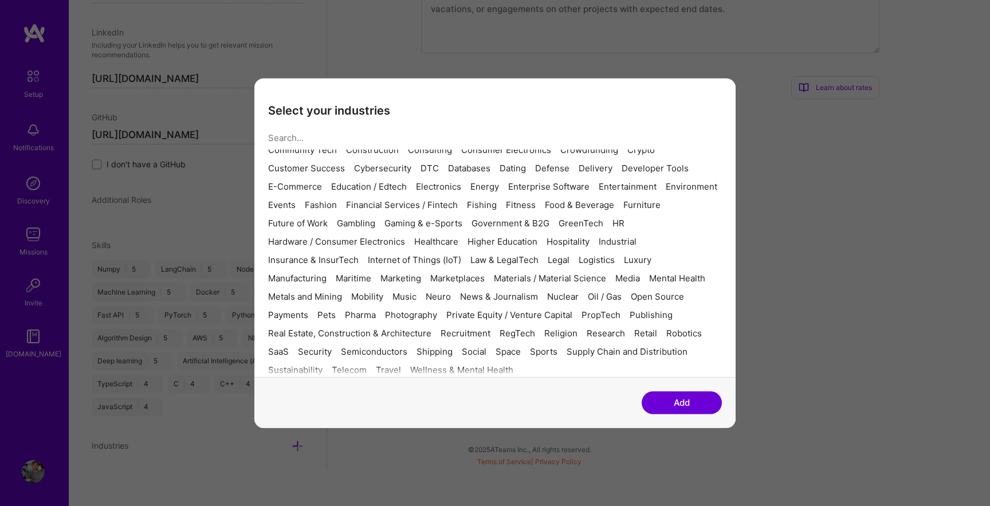
click at [529, 117] on div "BioTech" at bounding box center [545, 112] width 33 height 9
click at [452, 152] on div "Consulting" at bounding box center [430, 147] width 44 height 9
click at [441, 243] on div "Healthcare" at bounding box center [436, 238] width 44 height 9
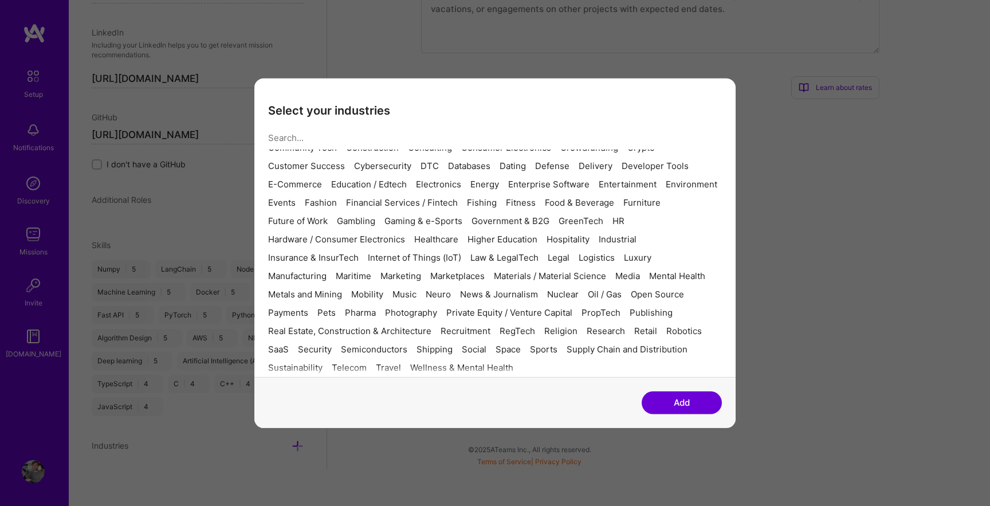
scroll to position [299, 0]
click at [585, 271] on div "Materials / Material Science" at bounding box center [550, 275] width 112 height 9
click at [451, 289] on div "Neuro" at bounding box center [438, 293] width 25 height 9
click at [376, 308] on div "Pharma" at bounding box center [360, 312] width 31 height 9
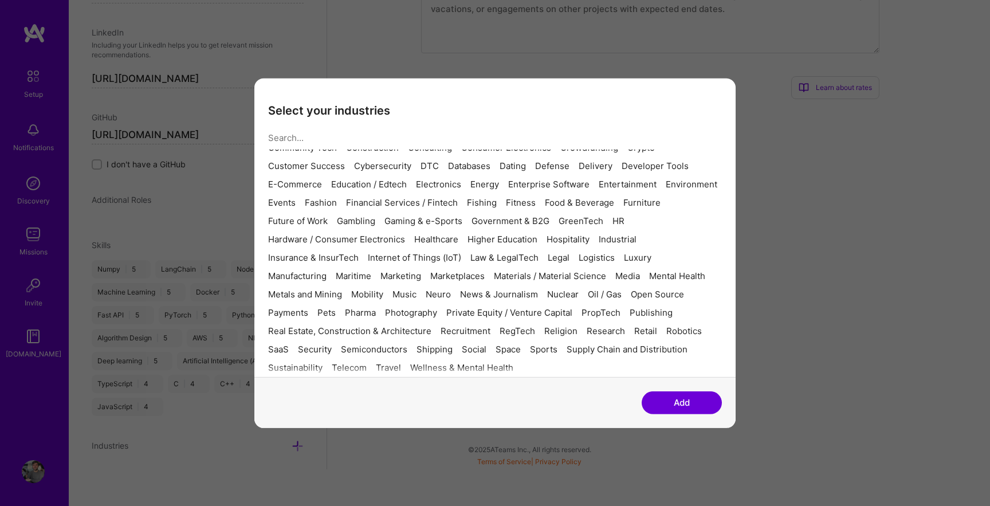
click at [289, 344] on div "SaaS" at bounding box center [278, 348] width 21 height 9
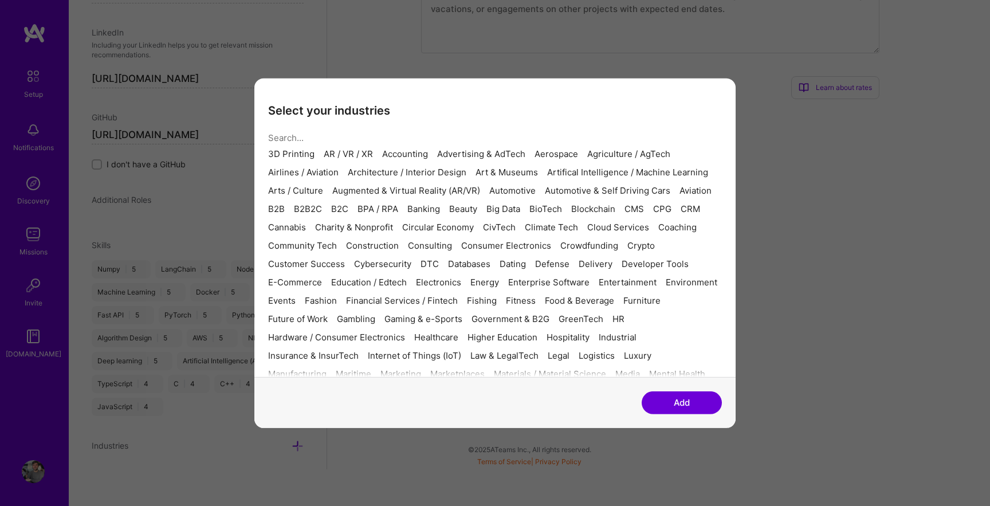
click at [285, 213] on div "B2B" at bounding box center [276, 208] width 17 height 9
click at [612, 246] on div "3D Printing AR / VR / XR Accounting Advertising & AdTech Aerospace Agriculture …" at bounding box center [495, 311] width 454 height 325
click at [348, 213] on div "B2C" at bounding box center [339, 208] width 17 height 9
click at [322, 213] on div "B2B2C" at bounding box center [308, 208] width 28 height 9
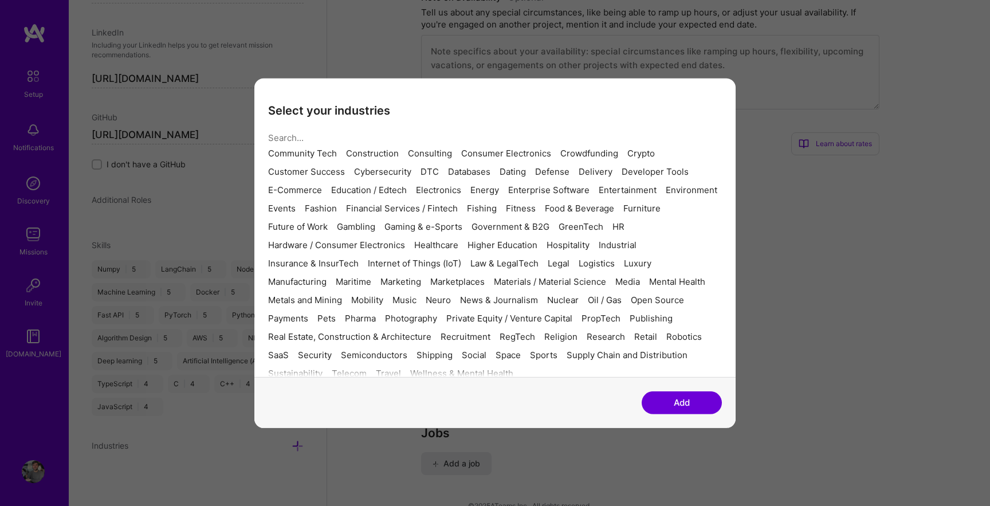
scroll to position [105, 0]
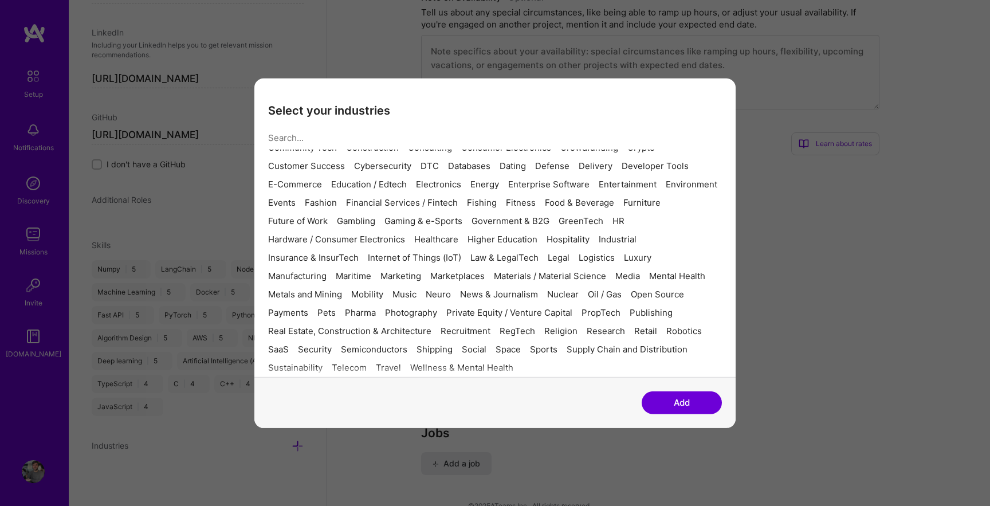
click at [506, 207] on div "Fitness" at bounding box center [521, 202] width 30 height 9
click at [512, 234] on div "Higher Education" at bounding box center [502, 238] width 70 height 9
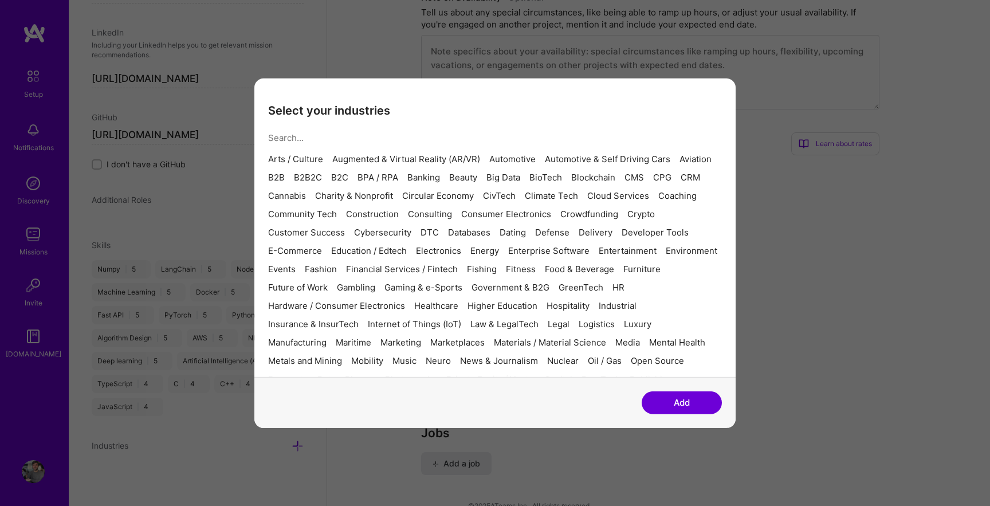
scroll to position [0, 0]
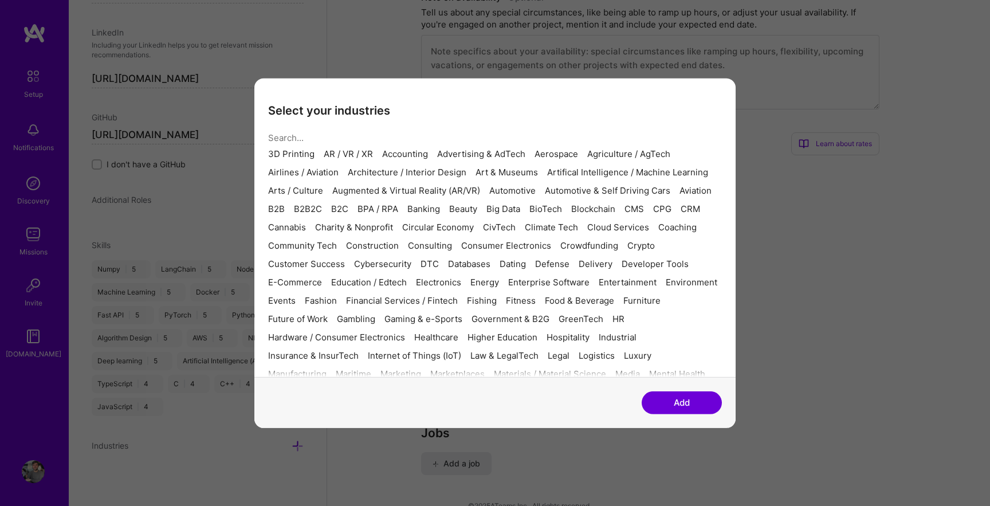
click at [675, 411] on button "Add" at bounding box center [682, 402] width 80 height 23
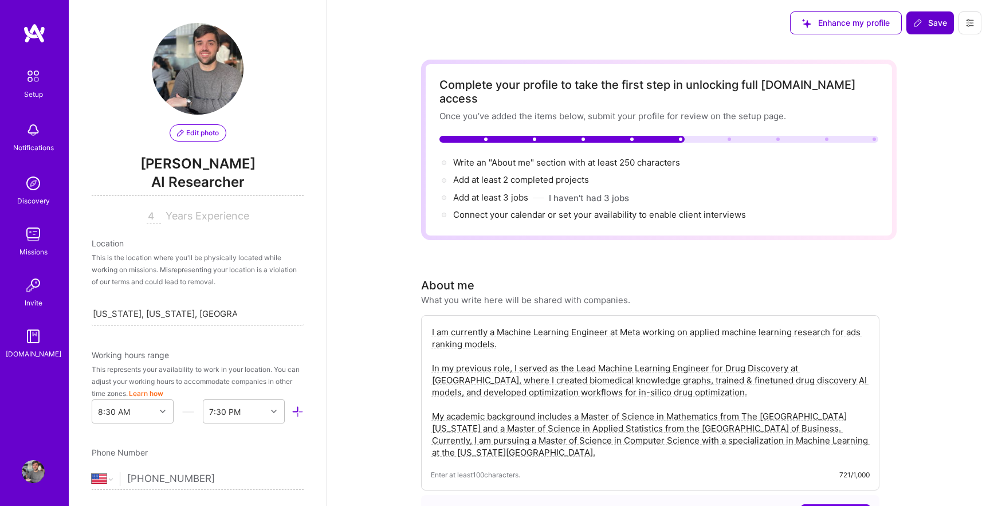
click at [931, 17] on button "Save" at bounding box center [930, 22] width 48 height 23
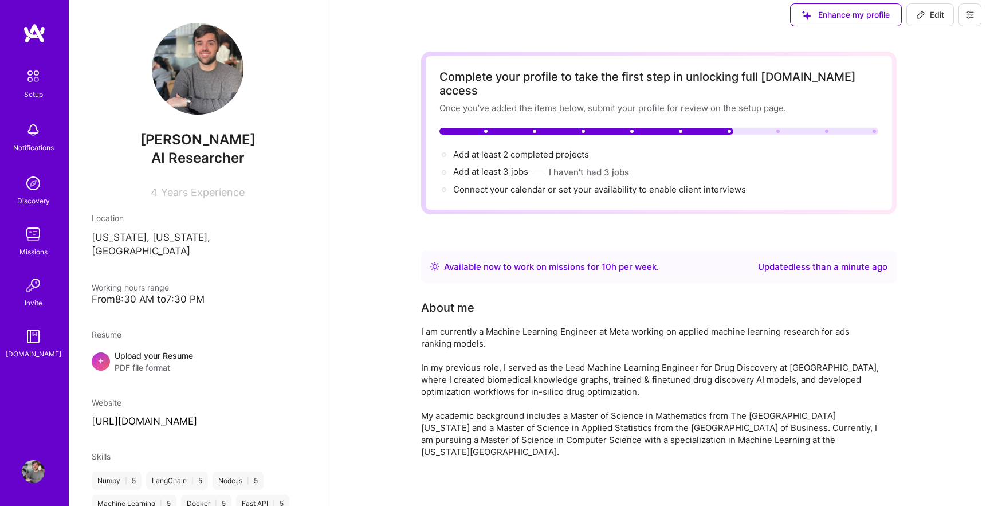
scroll to position [19, 0]
